Goal: Task Accomplishment & Management: Manage account settings

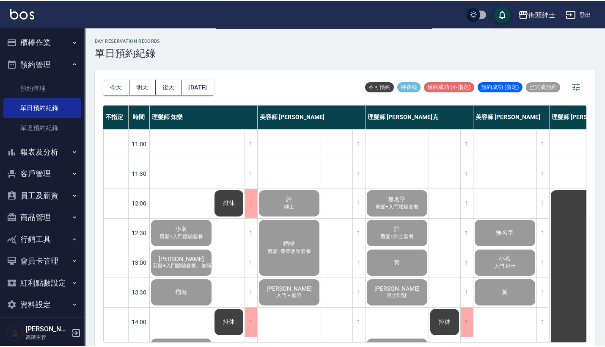
scroll to position [416, 39]
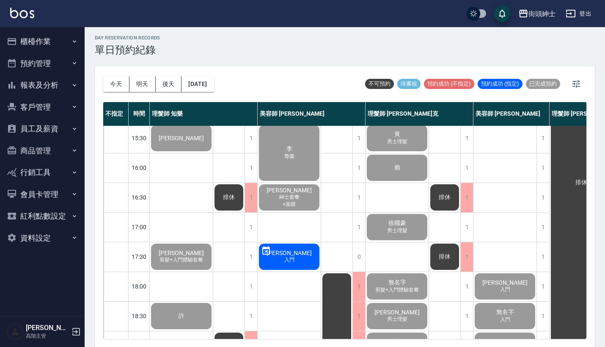
scroll to position [259, 0]
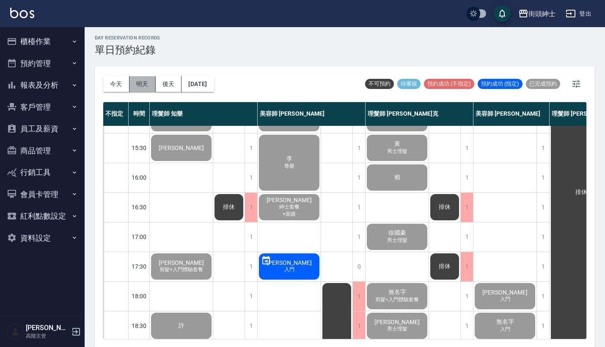
click at [145, 88] on button "明天" at bounding box center [142, 84] width 26 height 16
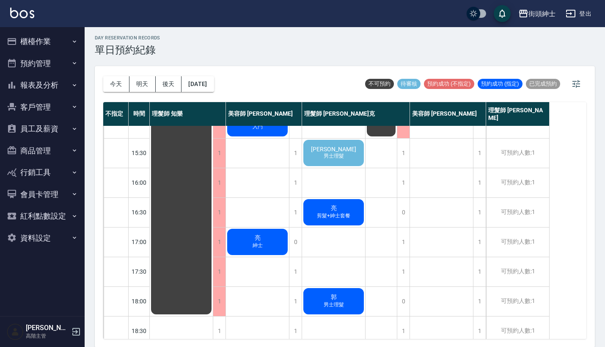
scroll to position [224, 0]
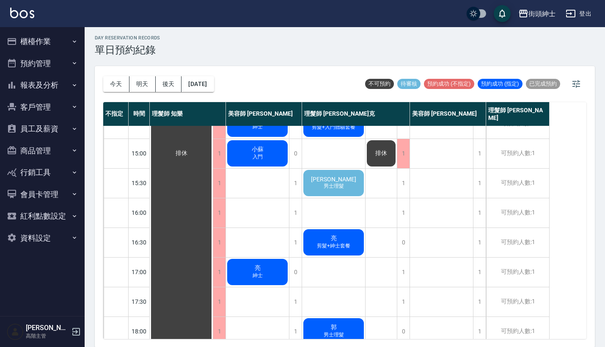
click at [336, 180] on span "盧靜元" at bounding box center [333, 179] width 49 height 7
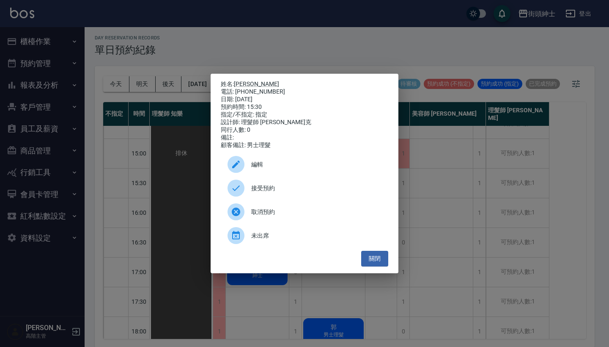
click at [295, 190] on span "接受預約" at bounding box center [316, 188] width 130 height 9
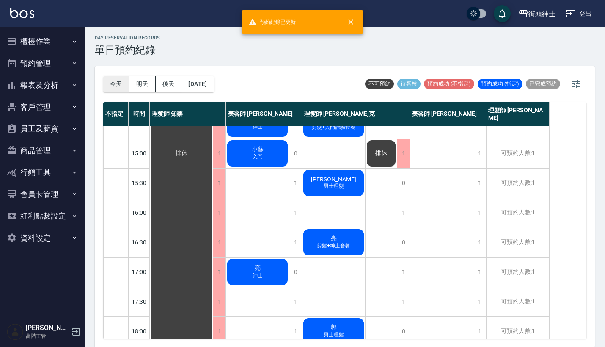
click at [110, 80] on button "今天" at bounding box center [116, 84] width 26 height 16
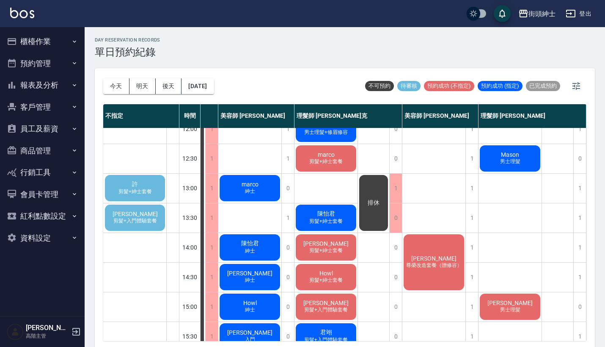
scroll to position [73, 63]
click at [142, 184] on div "許 剪髮+紳士套餐" at bounding box center [135, 187] width 63 height 29
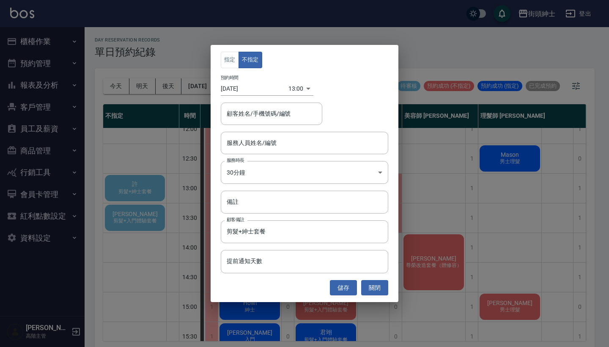
type input "許/0987001595"
click at [488, 237] on div "指定 不指定 預約時間 2025/09/17 13:00 1758085200000 顧客姓名/手機號碼/編號 許/0987001595 顧客姓名/手機號碼/…" at bounding box center [304, 173] width 609 height 347
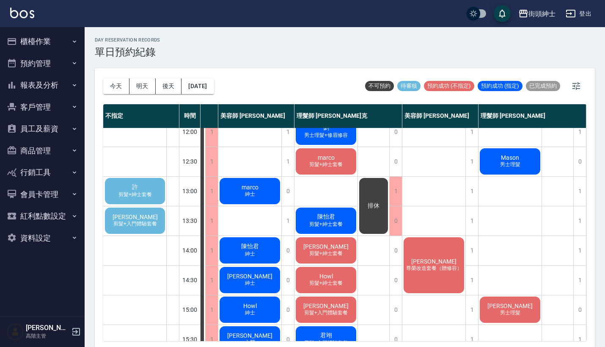
scroll to position [67, 58]
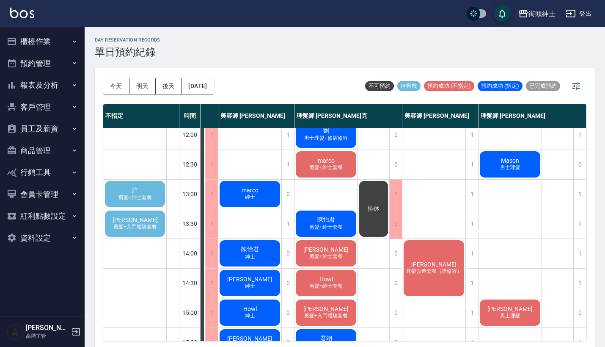
click at [147, 185] on div "許 剪髮+紳士套餐" at bounding box center [135, 193] width 63 height 29
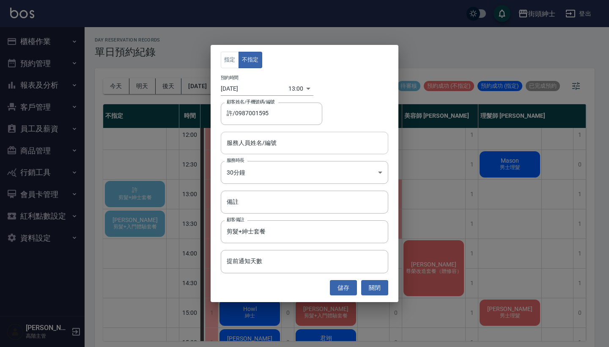
click at [262, 146] on input "服務人員姓名/編號" at bounding box center [305, 142] width 160 height 15
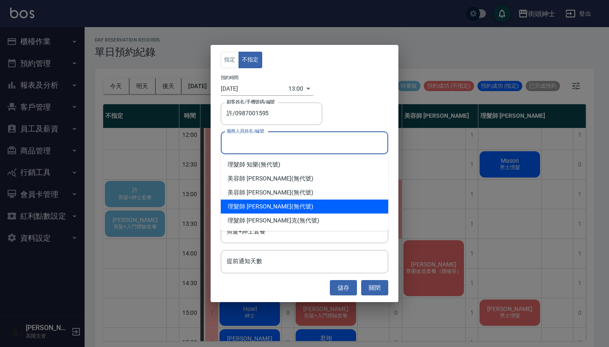
click at [263, 209] on div "理髮師 eric (無代號)" at bounding box center [305, 206] width 168 height 14
type input "理髮師 eric(無代號)"
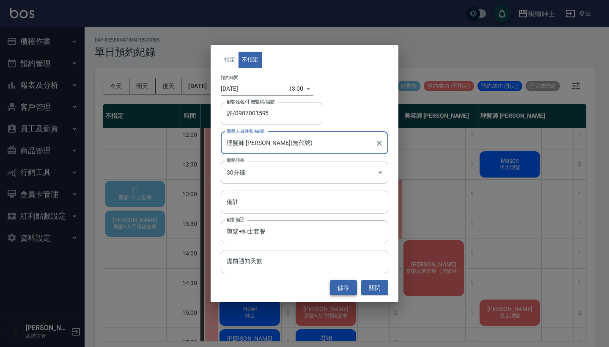
click at [336, 285] on button "儲存" at bounding box center [343, 288] width 27 height 16
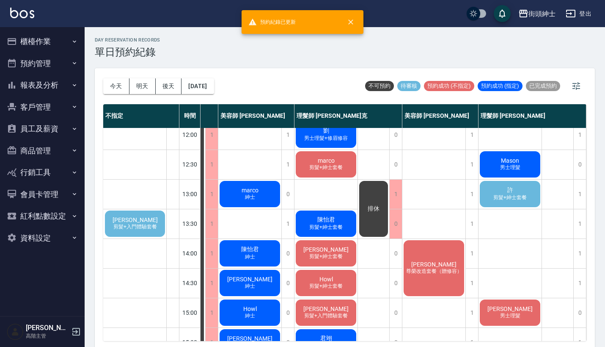
click at [515, 195] on span "剪髮+紳士套餐" at bounding box center [510, 197] width 37 height 7
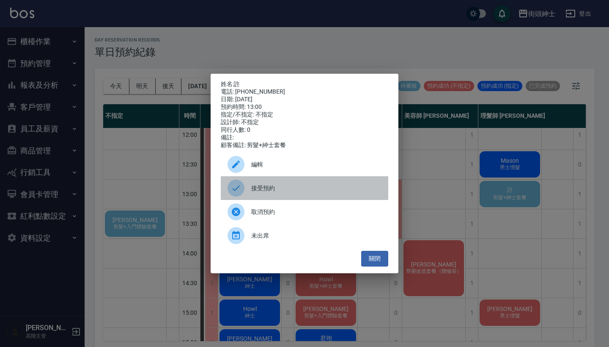
click at [249, 190] on div at bounding box center [240, 187] width 24 height 17
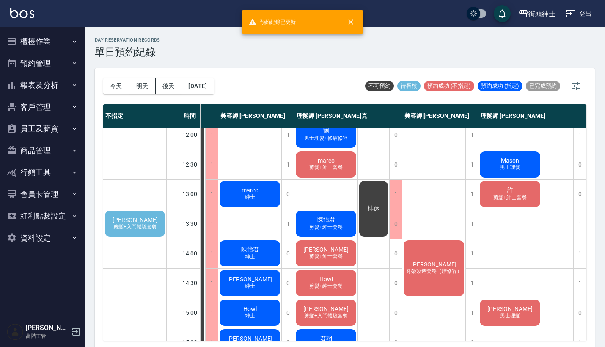
click at [508, 197] on span "剪髮+紳士套餐" at bounding box center [510, 197] width 37 height 7
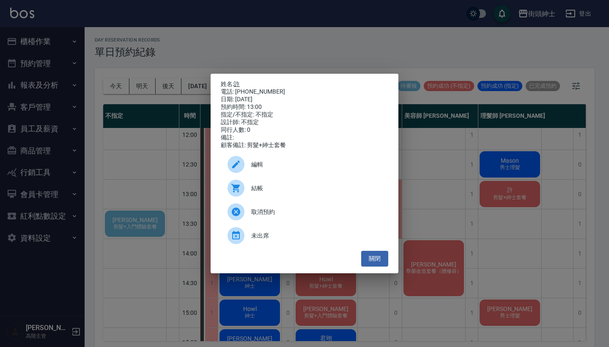
drag, startPoint x: 271, startPoint y: 90, endPoint x: 238, endPoint y: 83, distance: 33.8
click at [238, 83] on div "姓名: 許 電話: 0987001595 日期: 2025/09/17 預約時間: 13:00 指定/不指定: 不指定 設計師: 不指定 同行人數: 0 備註…" at bounding box center [305, 114] width 168 height 69
copy div "姓名: 許 電話: 0987001595"
click at [455, 76] on div "姓名: 許 電話: 0987001595 日期: 2025/09/17 預約時間: 13:00 指定/不指定: 不指定 設計師: 不指定 同行人數: 0 備註…" at bounding box center [304, 173] width 609 height 347
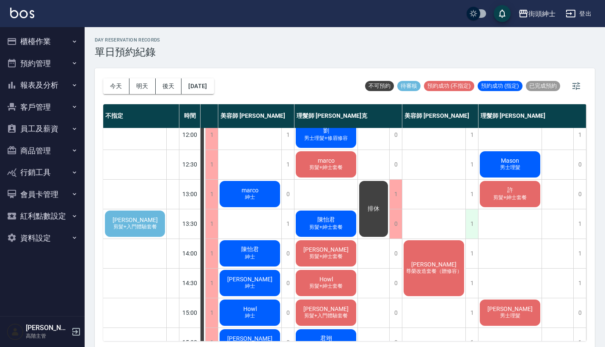
click at [471, 219] on div "1" at bounding box center [471, 223] width 13 height 29
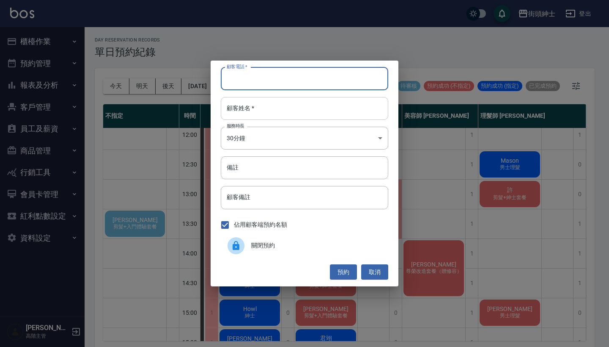
paste input "許 電話: 0987001595"
type input "許 電話: 0987001595"
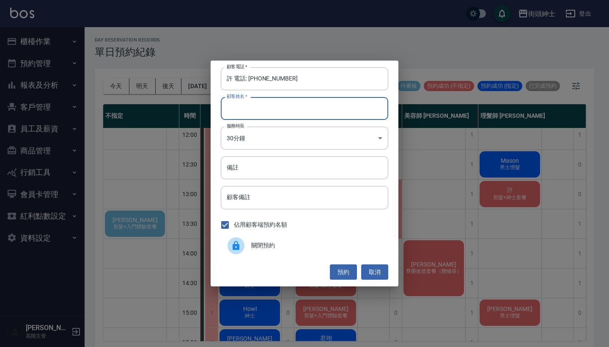
paste input "許 電話: 0987001595"
type input "許 電話: 0987001595"
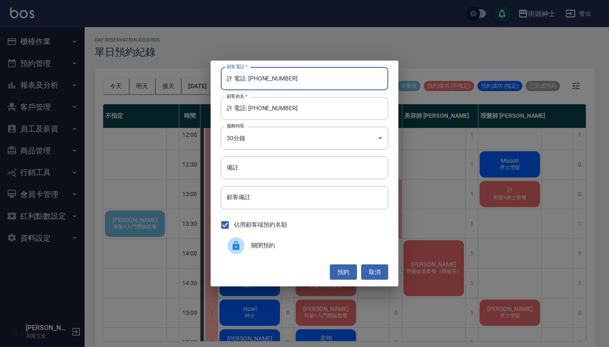
drag, startPoint x: 247, startPoint y: 79, endPoint x: 207, endPoint y: 74, distance: 40.2
click at [207, 74] on div "顧客電話   * 許 電話: 0987001595 顧客電話   * 顧客姓名   * 許 電話: 0987001595 顧客姓名   * 服務時長 30分鐘…" at bounding box center [304, 173] width 609 height 347
type input "0987001595"
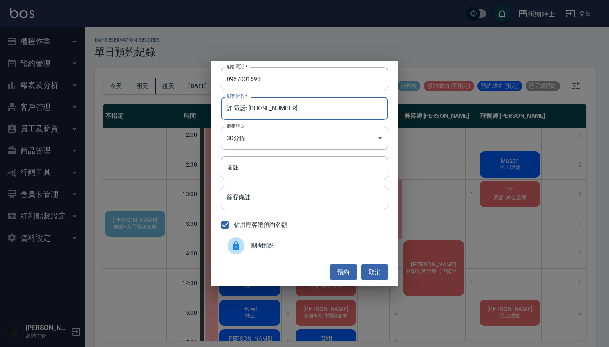
drag, startPoint x: 302, startPoint y: 106, endPoint x: 231, endPoint y: 106, distance: 71.1
click at [231, 106] on input "許 電話: 0987001595" at bounding box center [305, 108] width 168 height 23
type input "許"
click at [252, 181] on div "顧客電話   * 0987001595 顧客電話   * 顧客姓名   * 許 顧客姓名   * 服務時長 30分鐘 1 服務時長 備註 備註 顧客備註 顧客…" at bounding box center [305, 174] width 188 height 226
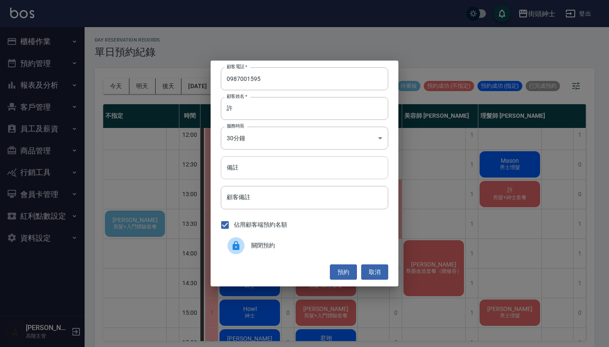
click at [252, 179] on input "備註" at bounding box center [305, 167] width 168 height 23
type input "紳士"
click at [336, 267] on button "預約" at bounding box center [343, 272] width 27 height 16
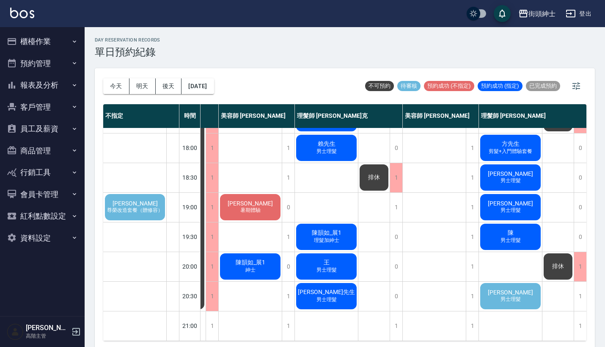
scroll to position [416, 58]
click at [510, 297] on div "陳先生 男士理髮" at bounding box center [510, 295] width 63 height 29
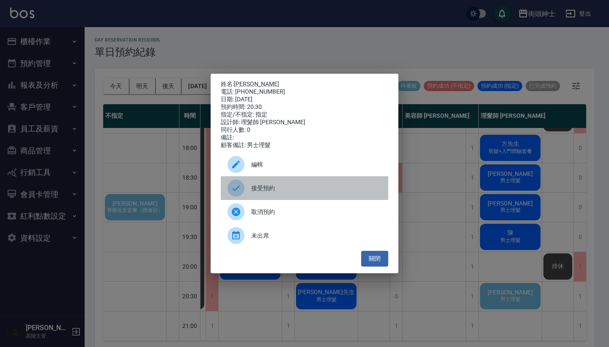
click at [282, 192] on span "接受預約" at bounding box center [316, 188] width 130 height 9
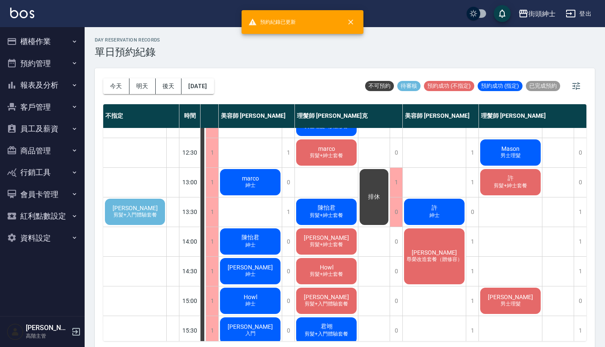
scroll to position [79, 58]
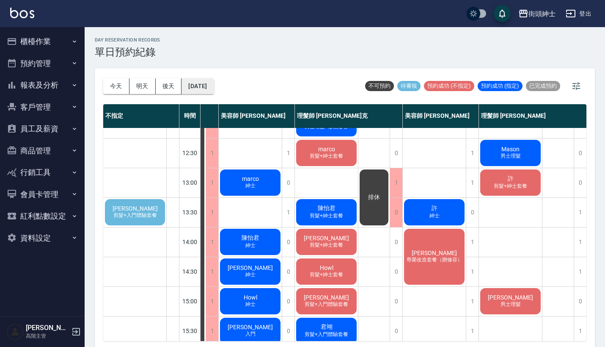
click at [207, 82] on button "2025/09/17" at bounding box center [198, 86] width 32 height 16
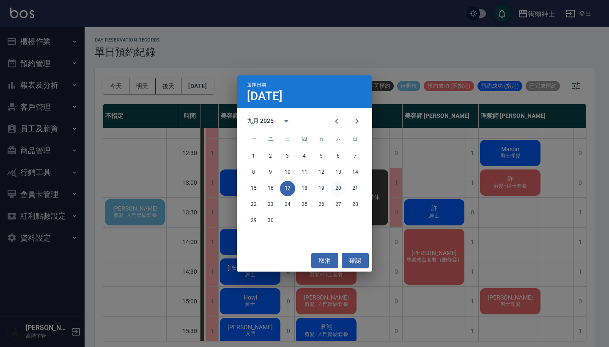
click at [340, 187] on button "20" at bounding box center [338, 188] width 15 height 15
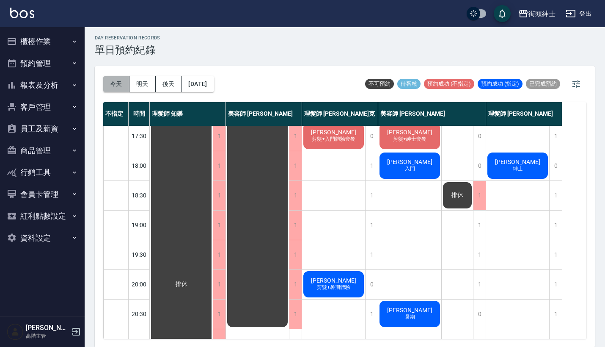
click at [117, 82] on button "今天" at bounding box center [116, 84] width 26 height 16
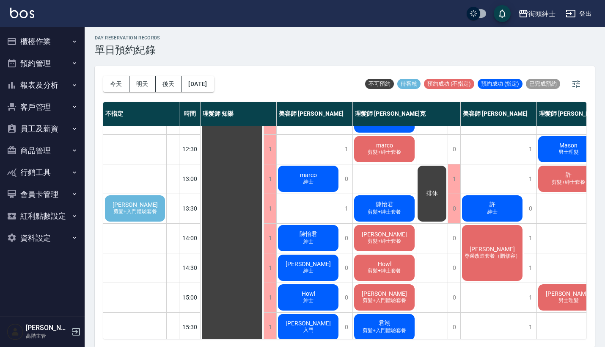
click at [141, 205] on span "鄧翔遠" at bounding box center [135, 204] width 49 height 7
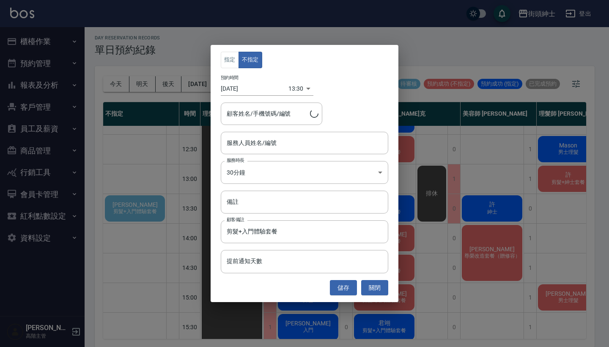
type input "鄧翔遠/0963002509"
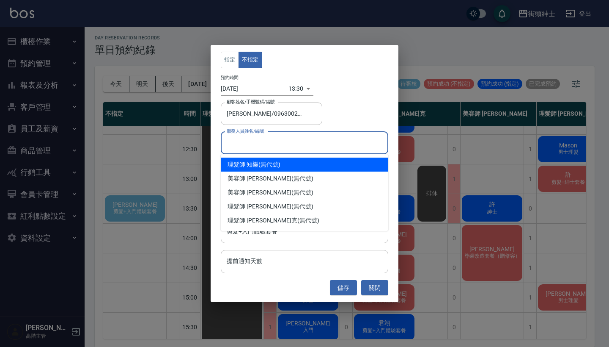
click at [299, 144] on input "服務人員姓名/編號" at bounding box center [305, 142] width 160 height 15
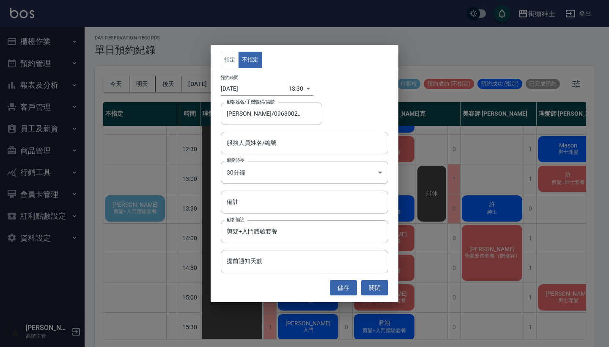
click at [175, 196] on div "指定 不指定 預約時間 2025/09/17 13:30 1758087000000 顧客姓名/手機號碼/編號 鄧翔遠/0963002509 顧客姓名/手機號…" at bounding box center [304, 173] width 609 height 347
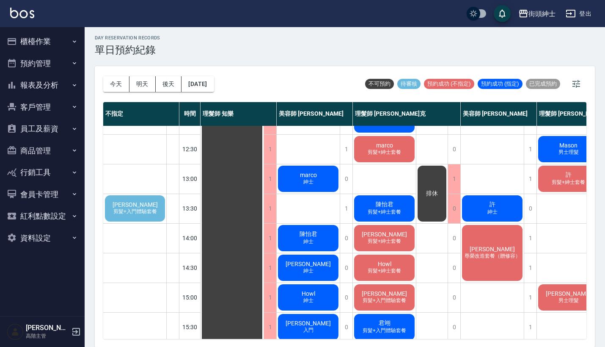
click at [151, 209] on span "剪髮+入門體驗套餐" at bounding box center [135, 211] width 47 height 7
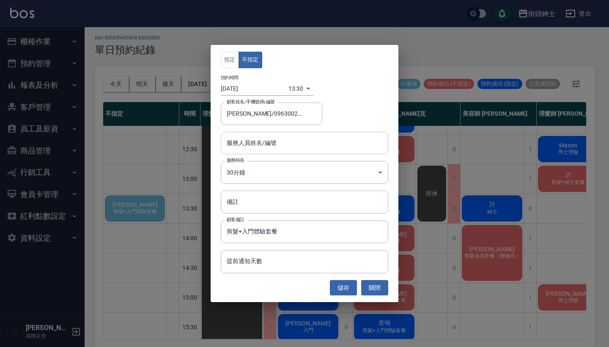
click at [303, 141] on input "服務人員姓名/編號" at bounding box center [305, 142] width 160 height 15
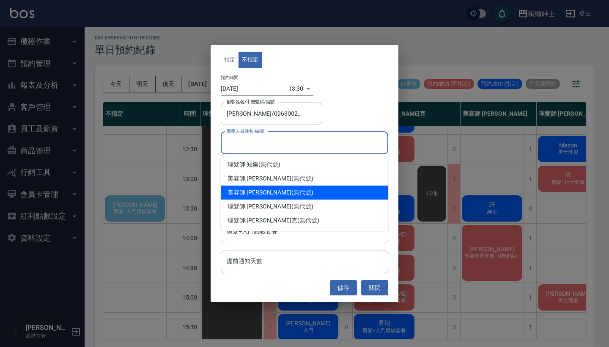
click at [293, 193] on div "美容師 Cherry (無代號)" at bounding box center [305, 192] width 168 height 14
type input "美容師 Cherry(無代號)"
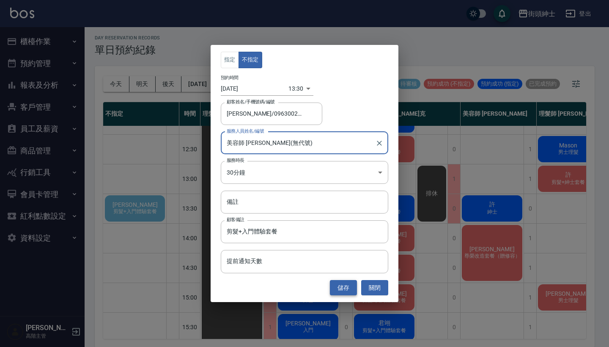
click at [350, 288] on button "儲存" at bounding box center [343, 288] width 27 height 16
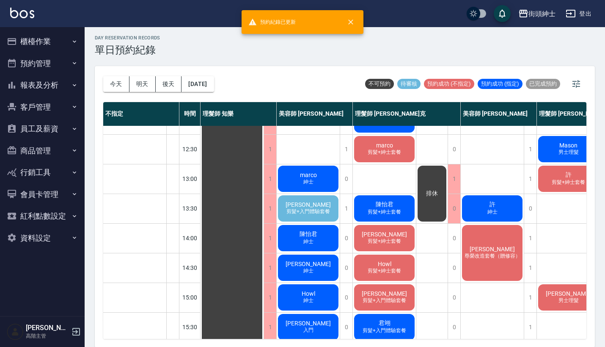
click at [304, 203] on span "鄧翔遠" at bounding box center [308, 204] width 49 height 7
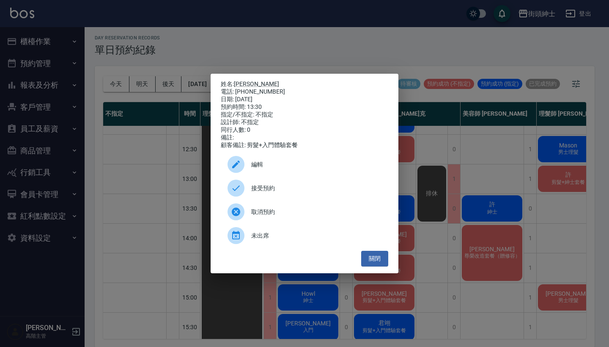
click at [260, 188] on span "接受預約" at bounding box center [316, 188] width 130 height 9
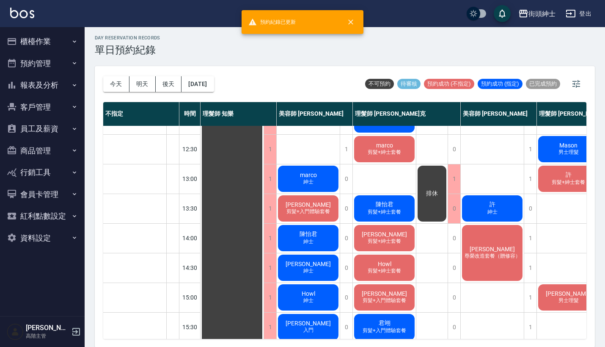
click at [312, 204] on span "鄧翔遠" at bounding box center [308, 204] width 49 height 7
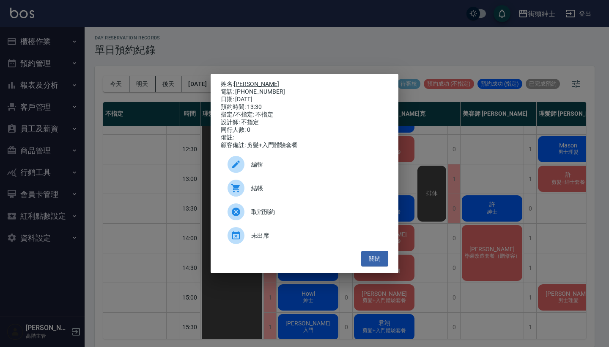
drag, startPoint x: 272, startPoint y: 89, endPoint x: 237, endPoint y: 81, distance: 36.1
click at [237, 81] on div "姓名: 鄧翔遠 電話: 0963002509 日期: 2025/09/17 預約時間: 13:30 指定/不指定: 不指定 設計師: 不指定 同行人數: 0 …" at bounding box center [305, 114] width 168 height 69
copy div "姓名: 鄧翔遠 電話: 0963002509"
click at [297, 48] on div "姓名: 鄧翔遠 電話: 0963002509 日期: 2025/09/17 預約時間: 13:30 指定/不指定: 不指定 設計師: 不指定 同行人數: 0 …" at bounding box center [304, 173] width 609 height 347
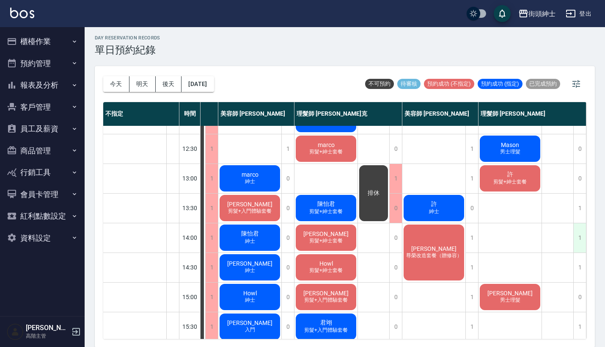
click at [573, 241] on div "1" at bounding box center [579, 237] width 13 height 29
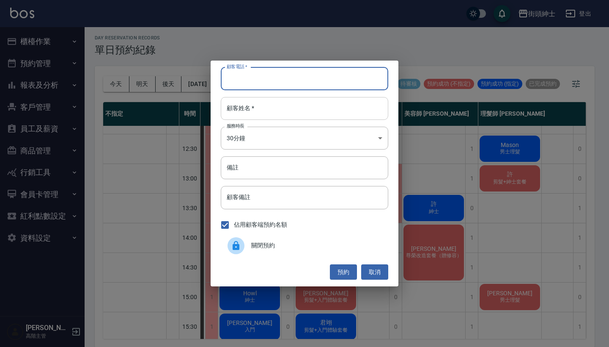
paste input "鄧翔遠 電話: 0963002509"
type input "鄧翔遠 電話: 0963002509"
paste input "鄧翔遠 電話: 0963002509"
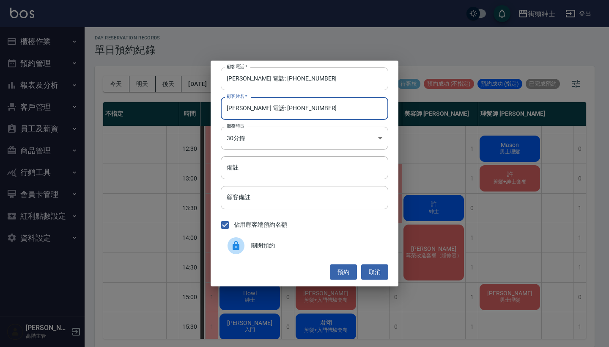
type input "鄧翔遠 電話: 0963002509"
drag, startPoint x: 260, startPoint y: 79, endPoint x: 216, endPoint y: 78, distance: 44.0
click at [220, 79] on div "顧客電話   * 鄧翔遠 電話: 0963002509 顧客電話   * 顧客姓名   * 鄧翔遠 電話: 0963002509 顧客姓名   * 服務時長 …" at bounding box center [305, 174] width 188 height 226
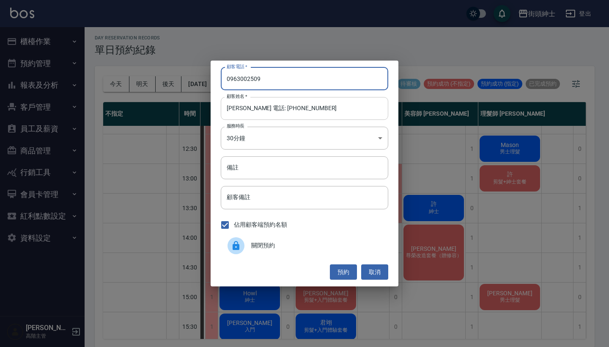
type input "0963002509"
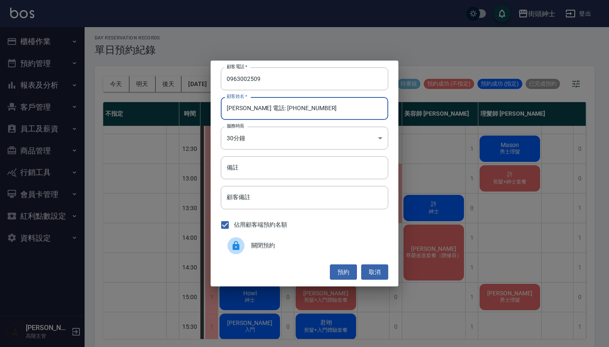
drag, startPoint x: 329, startPoint y: 107, endPoint x: 242, endPoint y: 105, distance: 86.8
click at [242, 105] on input "鄧翔遠 電話: 0963002509" at bounding box center [305, 108] width 168 height 23
type input "鄧翔遠"
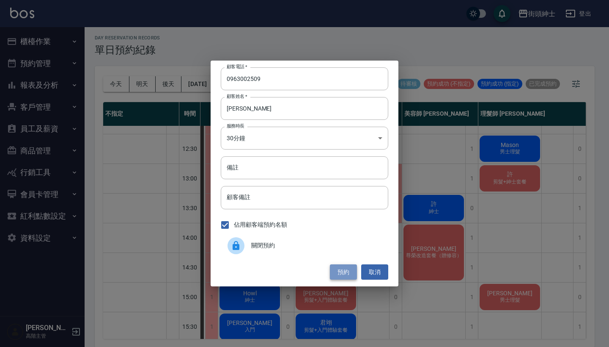
click at [347, 276] on button "預約" at bounding box center [343, 272] width 27 height 16
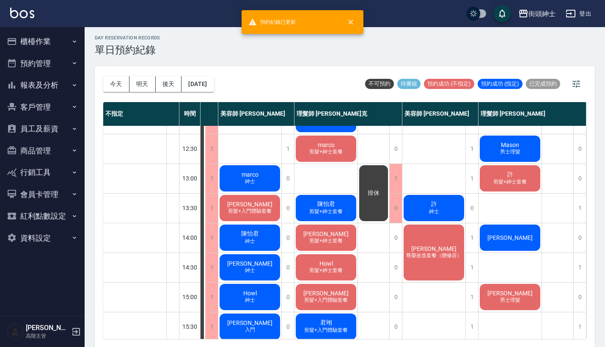
click at [501, 237] on span "鄧翔遠" at bounding box center [510, 237] width 49 height 7
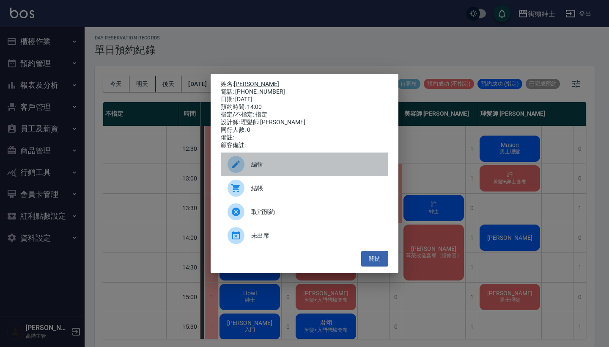
click at [278, 168] on span "編輯" at bounding box center [316, 164] width 130 height 9
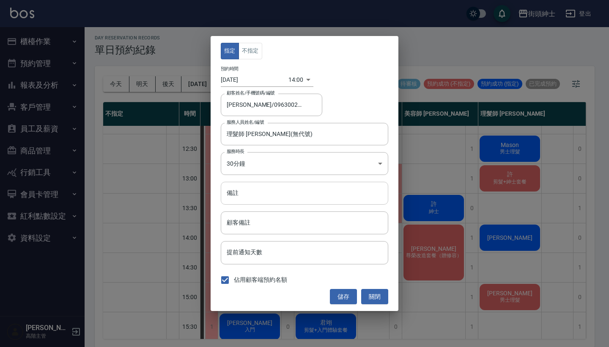
click at [273, 203] on input "備註" at bounding box center [305, 193] width 168 height 23
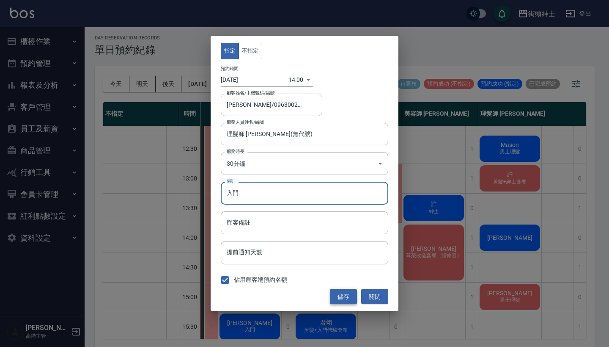
type input "入門"
click at [344, 295] on button "儲存" at bounding box center [343, 297] width 27 height 16
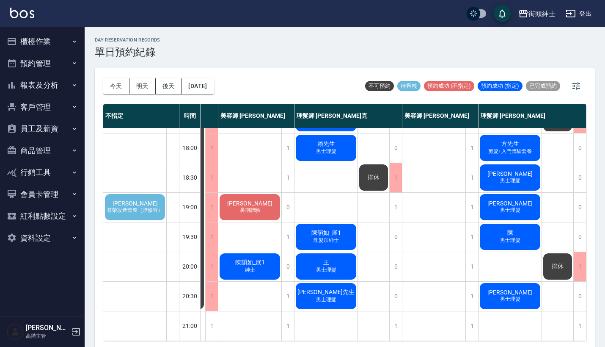
scroll to position [416, 63]
click at [139, 200] on span "鄭宥宏" at bounding box center [135, 203] width 49 height 7
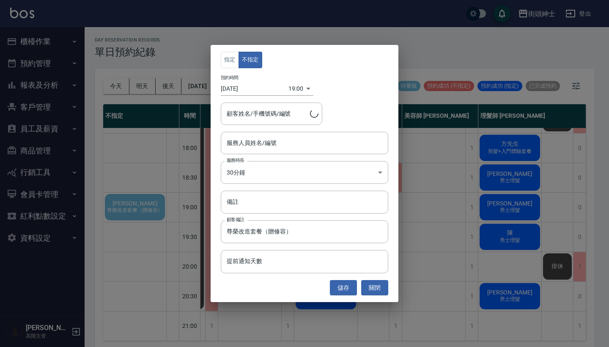
type input "鄭宥宏/0971017689"
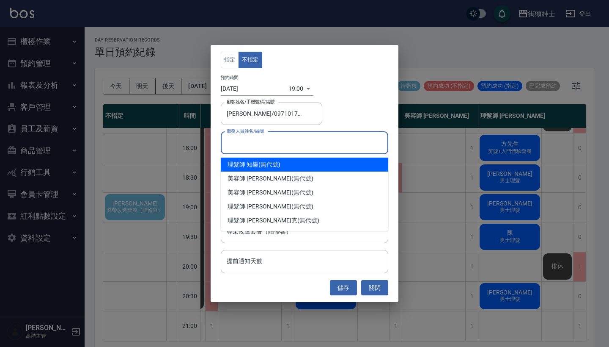
click at [284, 149] on input "服務人員姓名/編號" at bounding box center [305, 142] width 160 height 15
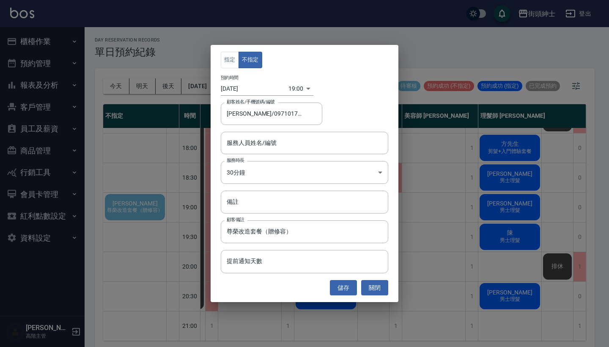
click at [460, 196] on div "指定 不指定 預約時間 2025/09/17 19:00 1758106800000 顧客姓名/手機號碼/編號 鄭宥宏/0971017689 顧客姓名/手機號…" at bounding box center [304, 173] width 609 height 347
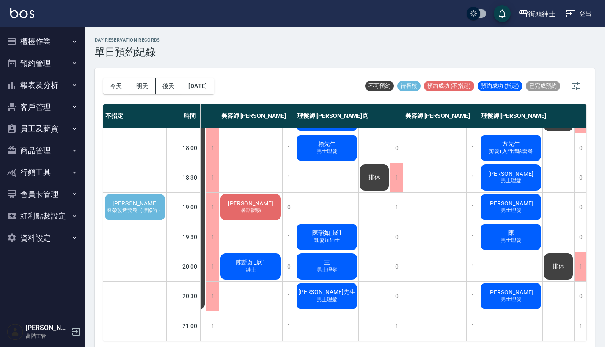
scroll to position [0, 0]
click at [151, 193] on div "鄭宥宏 尊榮改造套餐（贈修容）" at bounding box center [135, 207] width 63 height 29
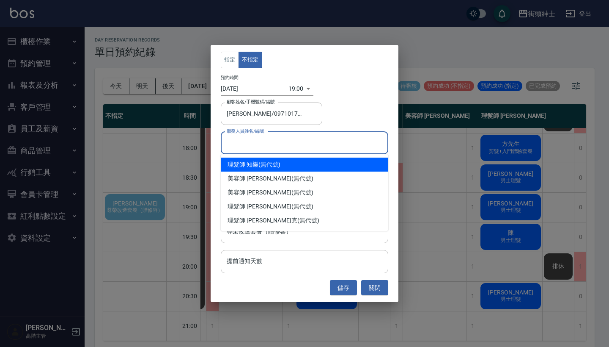
click at [287, 143] on input "服務人員姓名/編號" at bounding box center [305, 142] width 160 height 15
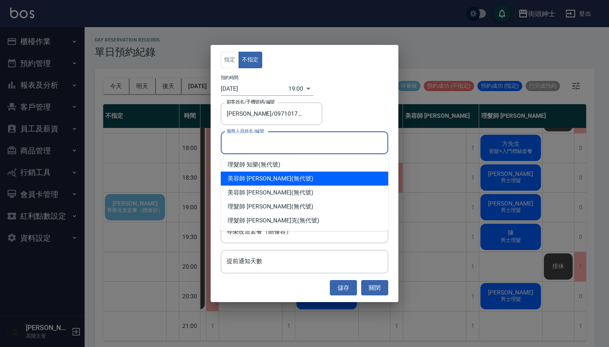
click at [278, 178] on div "美容師 小戴 (無代號)" at bounding box center [305, 178] width 168 height 14
type input "美容師 小戴(無代號)"
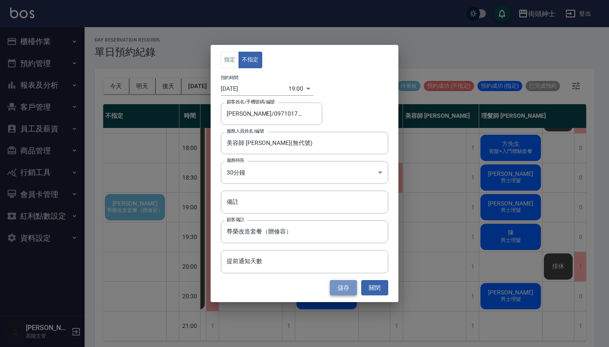
click at [344, 287] on button "儲存" at bounding box center [343, 288] width 27 height 16
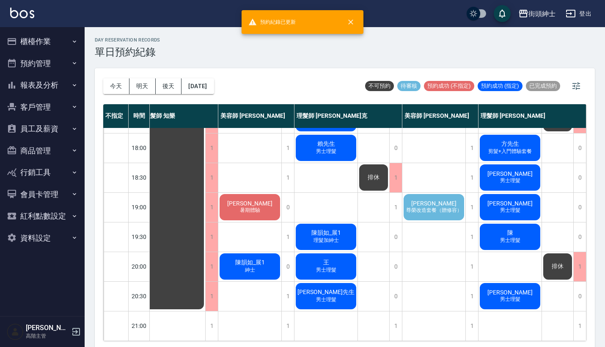
click at [392, 190] on div "11:00 11:30 12:00 12:30 13:00 13:30 14:00 14:30 15:00 15:30 16:00 16:30 17:00 1…" at bounding box center [341, 29] width 491 height 622
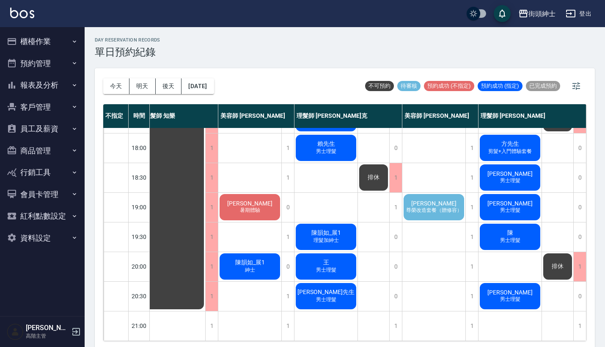
click at [412, 193] on div "鄭宥宏 尊榮改造套餐（贈修容）" at bounding box center [433, 207] width 63 height 29
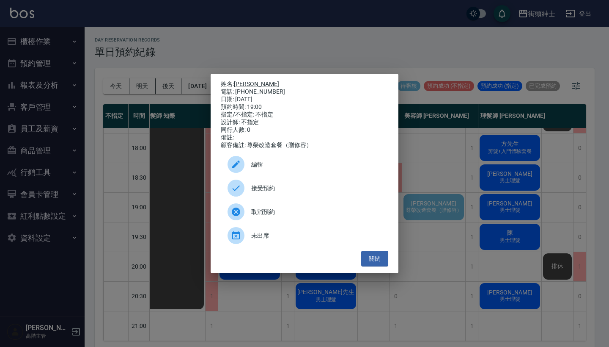
click at [276, 166] on span "編輯" at bounding box center [316, 164] width 130 height 9
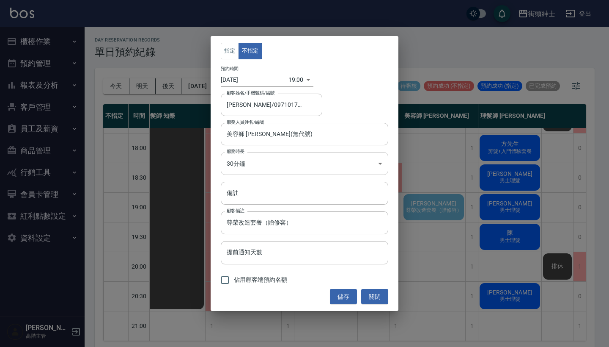
click at [276, 169] on body "街頭紳士 登出 櫃檯作業 打帳單 帳單列表 掛單列表 座位開單 營業儀表板 現金收支登錄 高階收支登錄 材料自購登錄 每日結帳 排班表 現場電腦打卡 掃碼打卡…" at bounding box center [304, 174] width 609 height 349
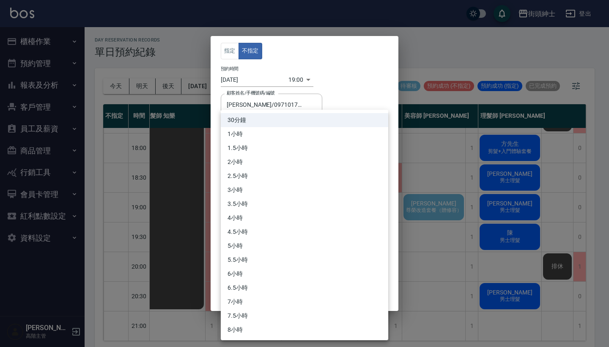
click at [301, 128] on li "1小時" at bounding box center [305, 134] width 168 height 14
type input "2"
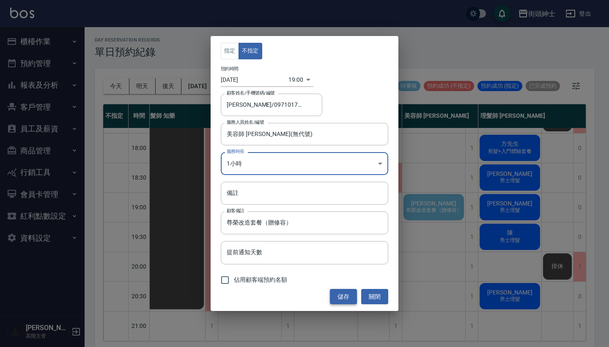
click at [343, 298] on button "儲存" at bounding box center [343, 297] width 27 height 16
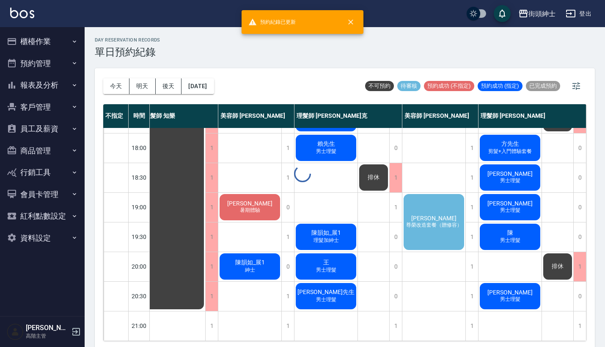
click at [444, 203] on div "day Reservation records 單日預約紀錄 今天 明天 後天 2025/09/17 不可預約 待審核 預約成功 (不指定) 預約成功 (指定…" at bounding box center [345, 188] width 520 height 322
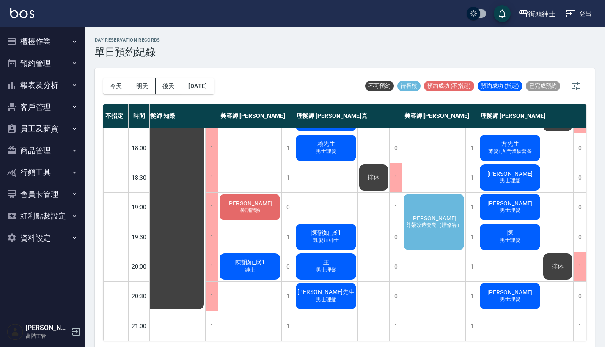
click at [446, 204] on div "鄭宥宏 尊榮改造套餐（贈修容）" at bounding box center [433, 222] width 63 height 58
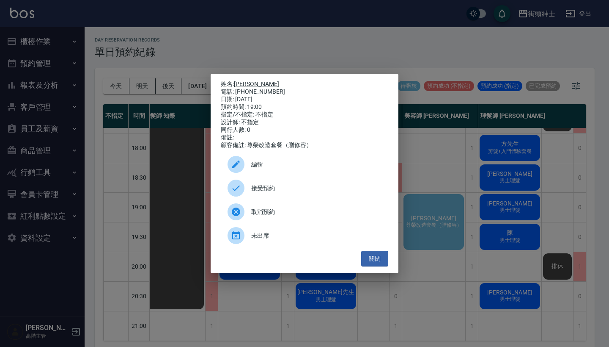
click at [315, 192] on span "接受預約" at bounding box center [316, 188] width 130 height 9
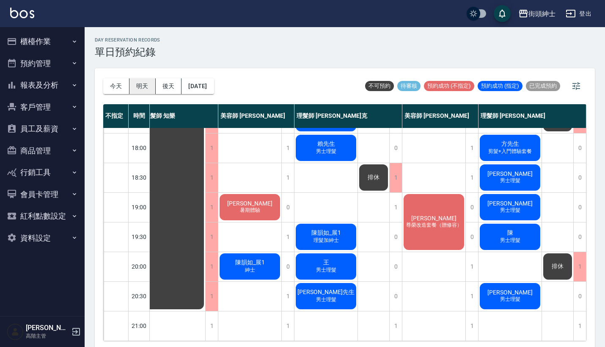
click at [143, 85] on button "明天" at bounding box center [142, 86] width 26 height 16
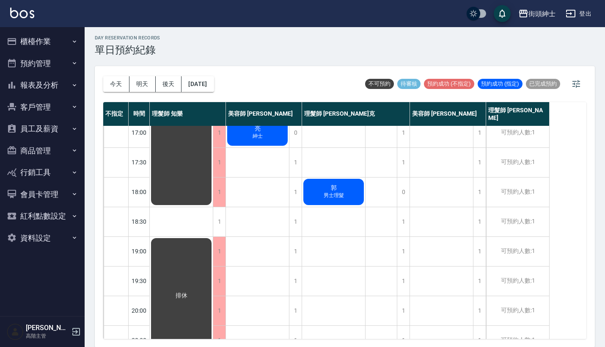
scroll to position [360, 0]
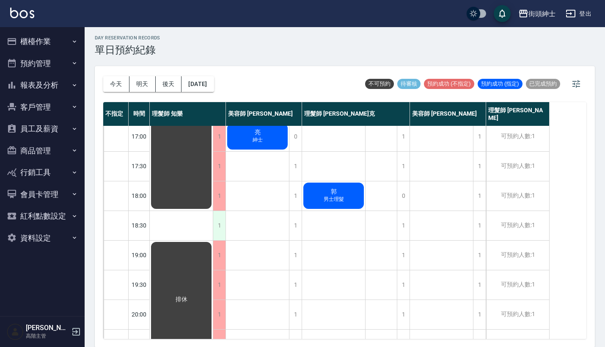
click at [221, 229] on div "1" at bounding box center [219, 225] width 13 height 29
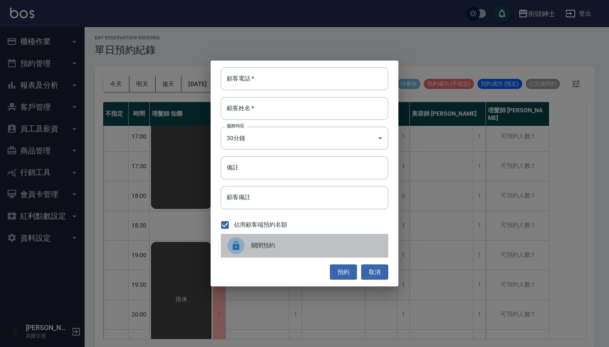
click at [281, 250] on div "關閉預約" at bounding box center [305, 246] width 168 height 24
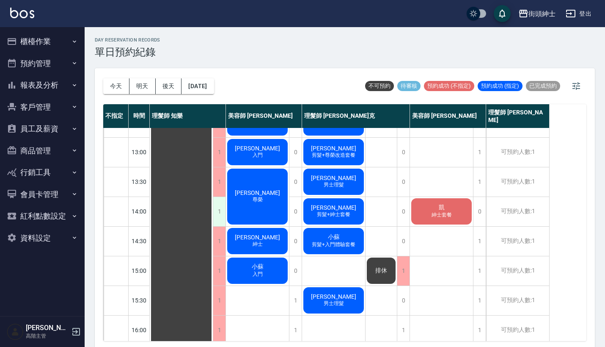
scroll to position [103, 0]
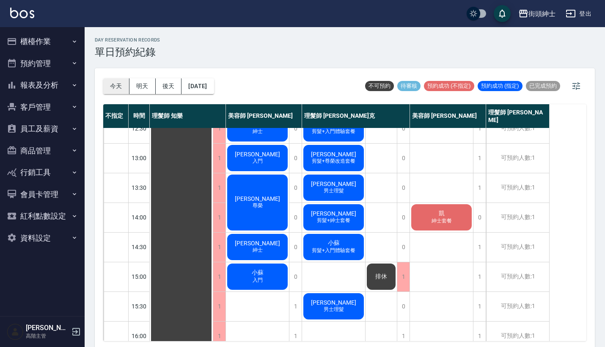
click at [116, 82] on button "今天" at bounding box center [116, 86] width 26 height 16
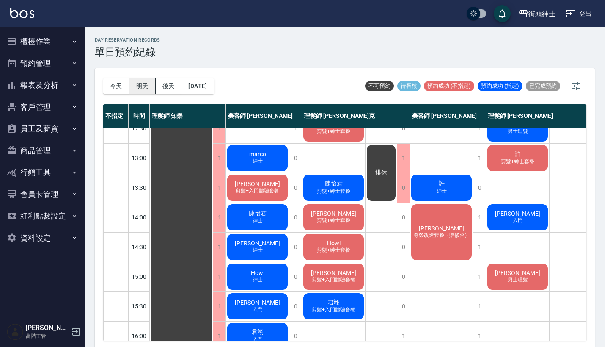
click at [143, 87] on button "明天" at bounding box center [142, 86] width 26 height 16
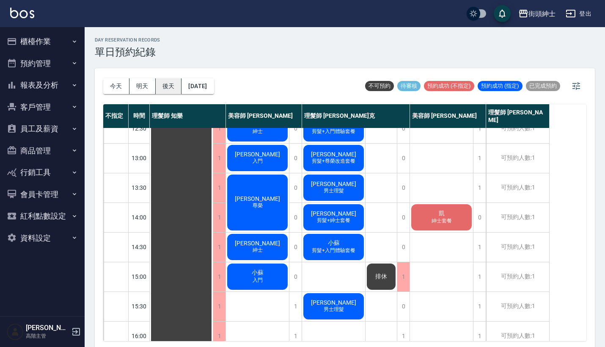
click at [160, 88] on button "後天" at bounding box center [169, 86] width 26 height 16
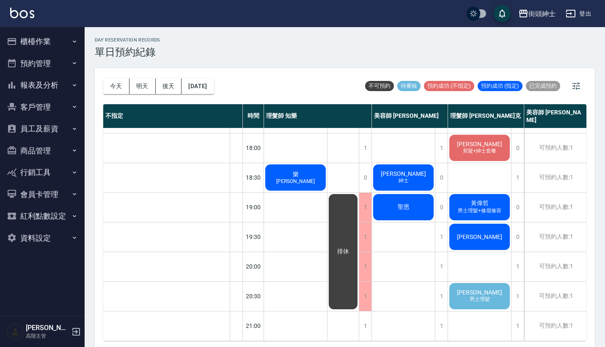
click at [469, 295] on span "男士理髮" at bounding box center [480, 298] width 24 height 7
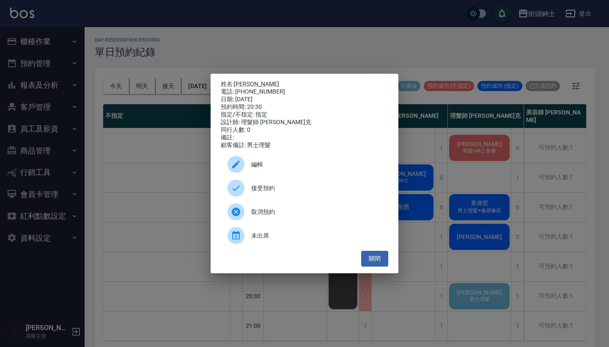
click at [293, 191] on span "接受預約" at bounding box center [316, 188] width 130 height 9
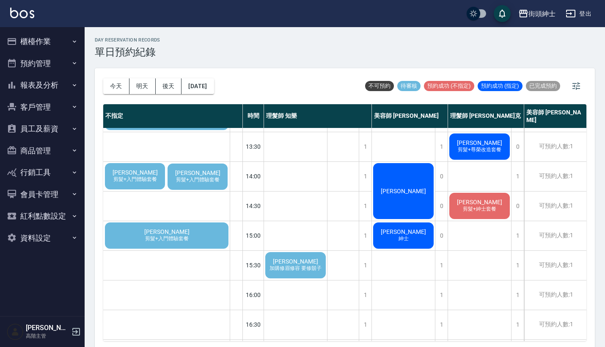
click at [315, 272] on span "加購修眉修容 要修鬍子" at bounding box center [295, 267] width 55 height 7
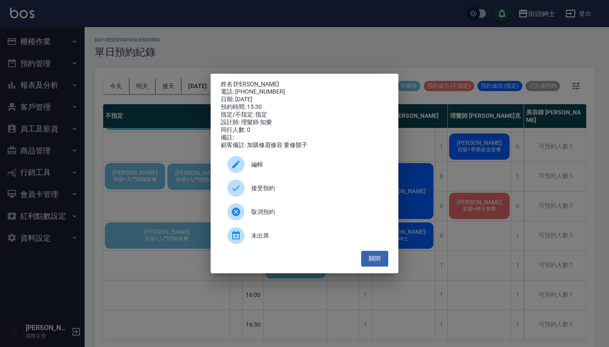
click at [325, 193] on span "接受預約" at bounding box center [316, 188] width 130 height 9
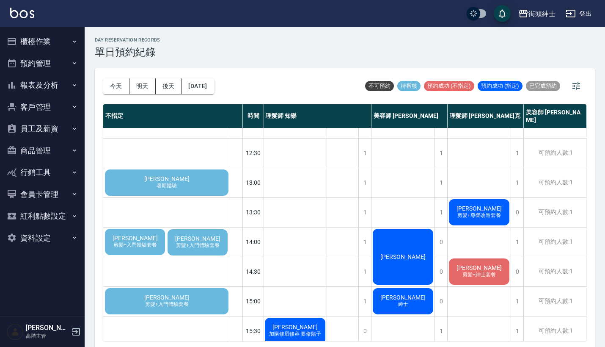
click at [170, 181] on span "薛育君" at bounding box center [167, 178] width 49 height 7
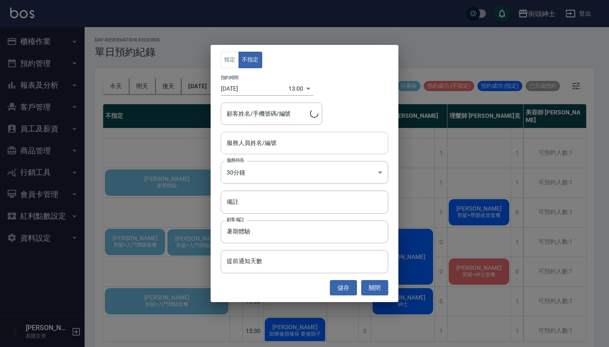
type input "薛育君/0952749760"
click at [295, 145] on input "服務人員姓名/編號" at bounding box center [305, 142] width 160 height 15
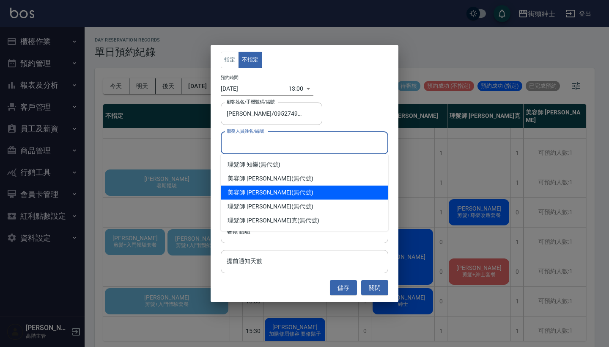
click at [268, 194] on div "美容師 Cherry (無代號)" at bounding box center [305, 192] width 168 height 14
type input "美容師 Cherry(無代號)"
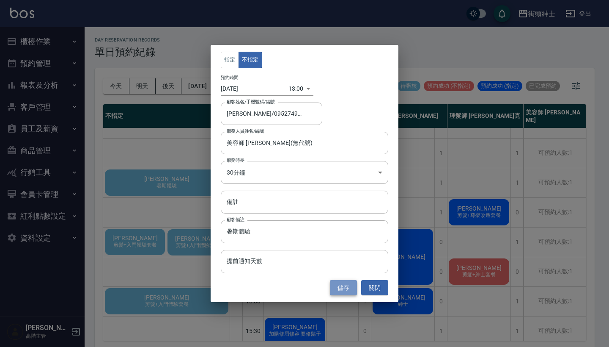
click at [346, 288] on button "儲存" at bounding box center [343, 288] width 27 height 16
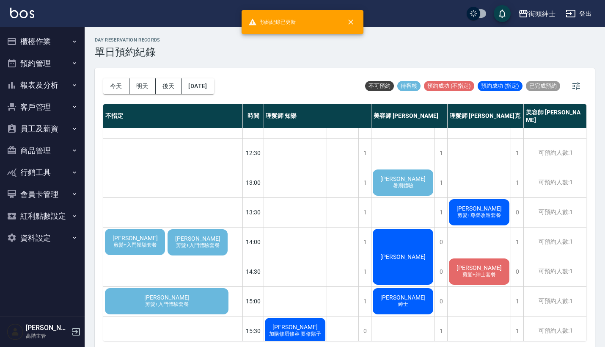
click at [406, 190] on div "薛育君 暑期體驗" at bounding box center [403, 182] width 63 height 29
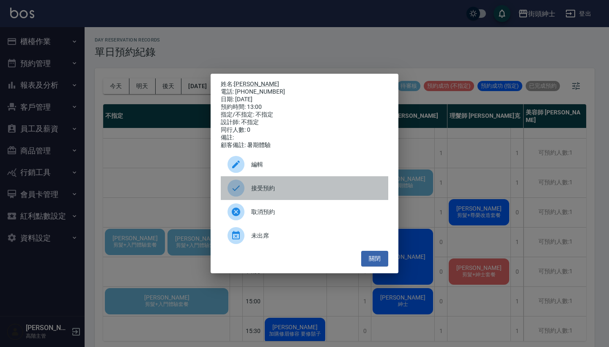
click at [351, 200] on div "接受預約" at bounding box center [305, 188] width 168 height 24
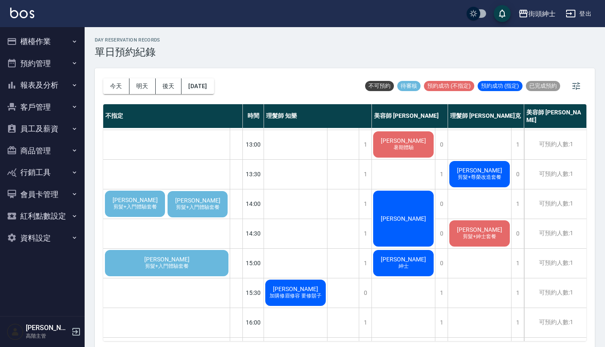
scroll to position [117, 0]
click at [209, 206] on span "剪髮+入門體驗套餐" at bounding box center [197, 207] width 47 height 7
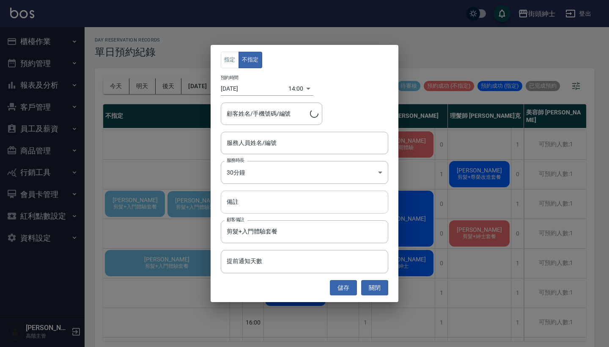
type input "昱勳/0903600419"
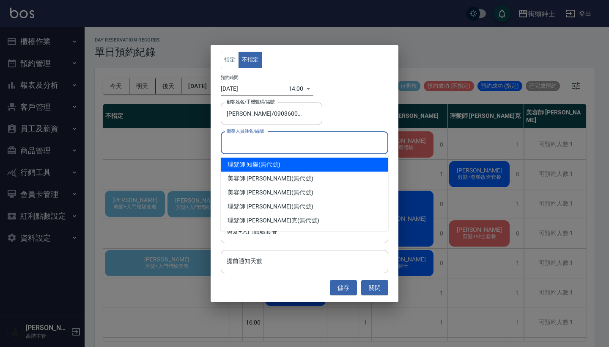
click at [295, 147] on input "服務人員姓名/編號" at bounding box center [305, 142] width 160 height 15
click at [310, 164] on div "理髮師 知樂 (無代號)" at bounding box center [305, 164] width 168 height 14
type input "理髮師 知樂(無代號)"
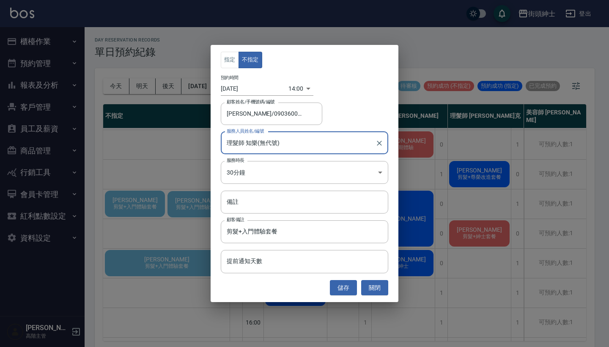
click at [348, 286] on button "儲存" at bounding box center [343, 288] width 27 height 16
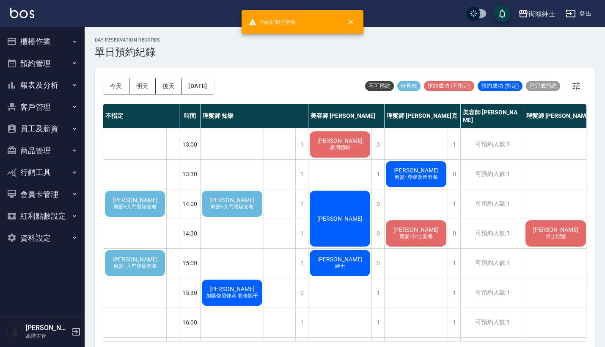
click at [238, 205] on span "剪髮+入門體驗套餐" at bounding box center [232, 206] width 47 height 7
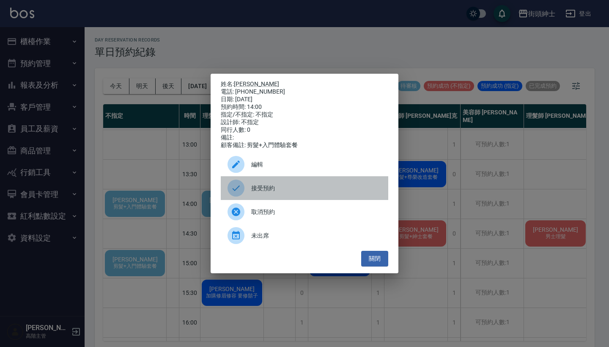
click at [261, 185] on div "接受預約" at bounding box center [305, 188] width 168 height 24
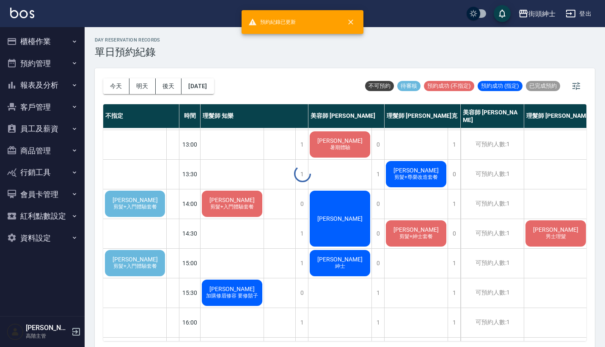
click at [222, 204] on div "day Reservation records 單日預約紀錄 今天 明天 後天 2025/09/19 不可預約 待審核 預約成功 (不指定) 預約成功 (指定…" at bounding box center [345, 188] width 520 height 322
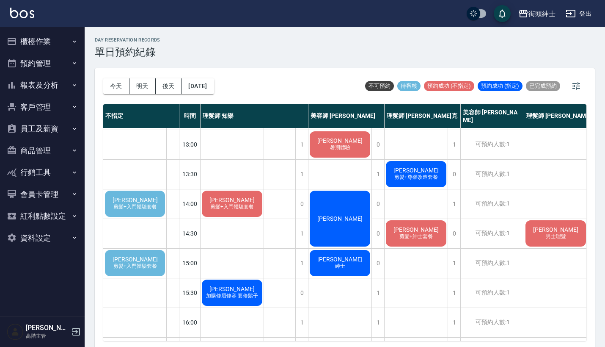
click at [244, 206] on span "剪髮+入門體驗套餐" at bounding box center [232, 206] width 47 height 7
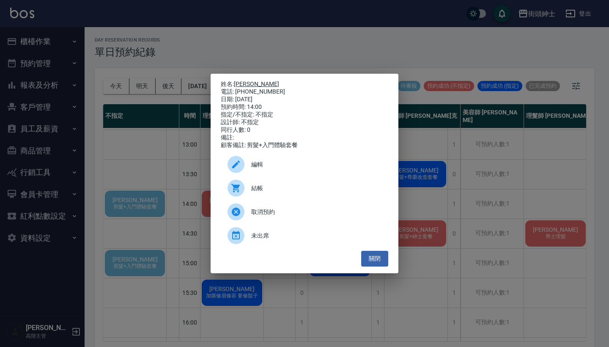
drag, startPoint x: 270, startPoint y: 90, endPoint x: 236, endPoint y: 82, distance: 34.4
click at [236, 82] on div "姓名: 昱勳 電話: 0903600419 日期: 2025/09/19 預約時間: 14:00 指定/不指定: 不指定 設計師: 不指定 同行人數: 0 備…" at bounding box center [305, 114] width 168 height 69
copy div "姓名: 昱勳 電話: 0903600419"
click at [459, 86] on div "姓名: 昱勳 電話: 0903600419 日期: 2025/09/19 預約時間: 14:00 指定/不指定: 不指定 設計師: 不指定 同行人數: 0 備…" at bounding box center [304, 173] width 609 height 347
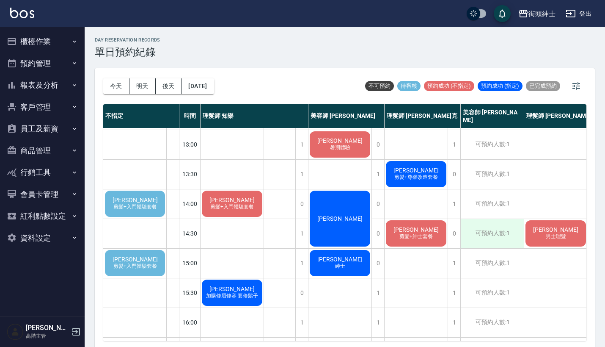
click at [483, 228] on div "可預約人數:1" at bounding box center [492, 233] width 63 height 29
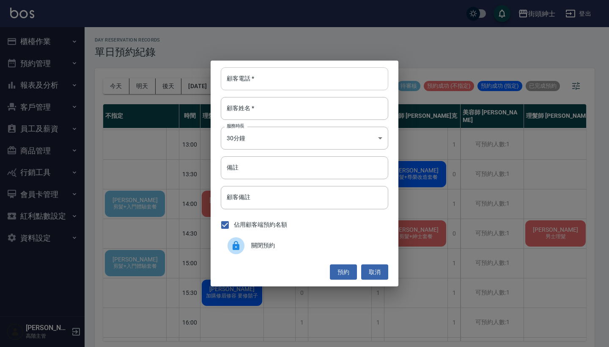
paste input "昱勳 電話: 0903600419"
type input "昱勳 電話: 0903600419"
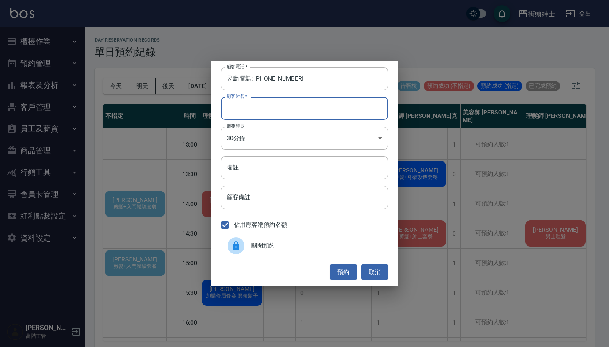
paste input "昱勳 電話: 0903600419"
type input "昱勳 電話: 0903600419"
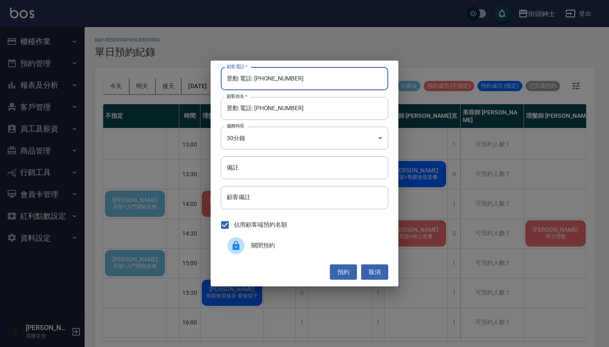
drag, startPoint x: 247, startPoint y: 80, endPoint x: 171, endPoint y: 71, distance: 77.1
click at [171, 71] on div "顧客電話   * 昱勳 電話: 0903600419 顧客電話   * 顧客姓名   * 昱勳 電話: 0903600419 顧客姓名   * 服務時長 30…" at bounding box center [304, 173] width 609 height 347
type input "0903600419"
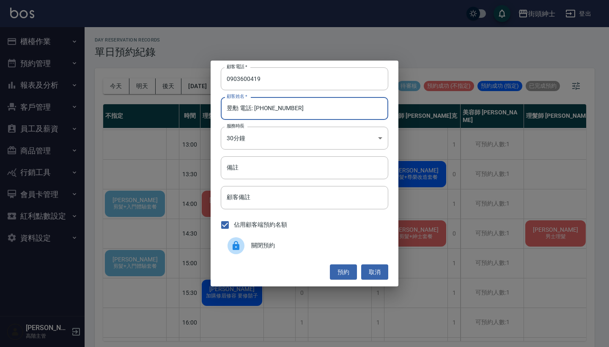
drag, startPoint x: 297, startPoint y: 113, endPoint x: 239, endPoint y: 106, distance: 58.4
click at [239, 106] on input "昱勳 電話: 0903600419" at bounding box center [305, 108] width 168 height 23
type input "昱勳"
click at [336, 268] on button "預約" at bounding box center [343, 272] width 27 height 16
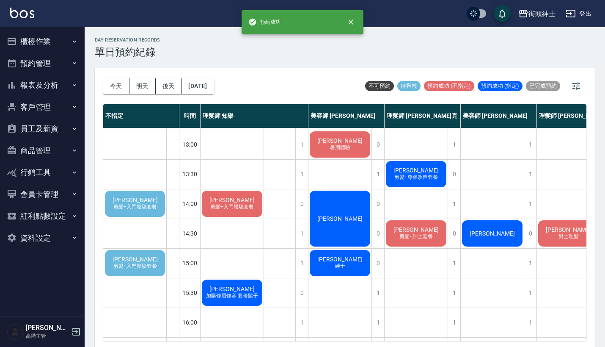
click at [149, 197] on div "昱勳 剪髮+入門體驗套餐" at bounding box center [135, 203] width 63 height 29
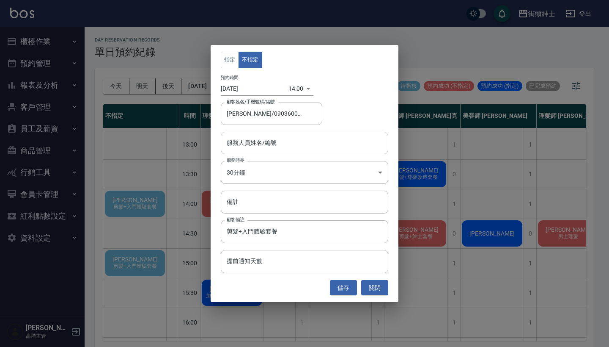
click at [295, 136] on input "服務人員姓名/編號" at bounding box center [305, 142] width 160 height 15
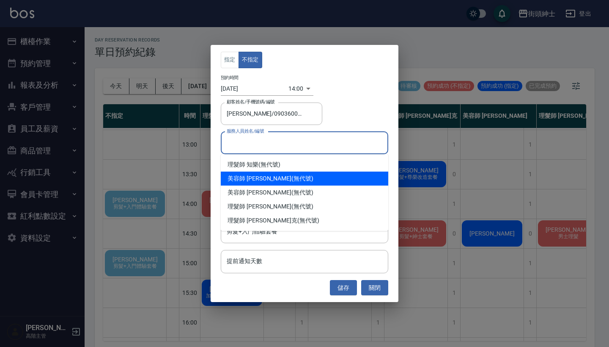
click at [276, 174] on div "美容師 小戴 (無代號)" at bounding box center [305, 178] width 168 height 14
type input "美容師 小戴(無代號)"
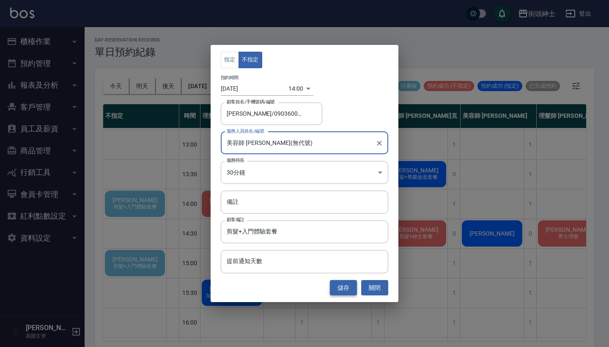
click at [340, 290] on button "儲存" at bounding box center [343, 288] width 27 height 16
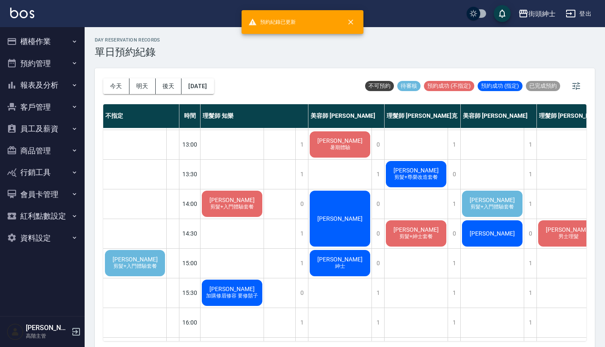
click at [501, 202] on div "昱勳 剪髮+入門體驗套餐" at bounding box center [492, 203] width 63 height 29
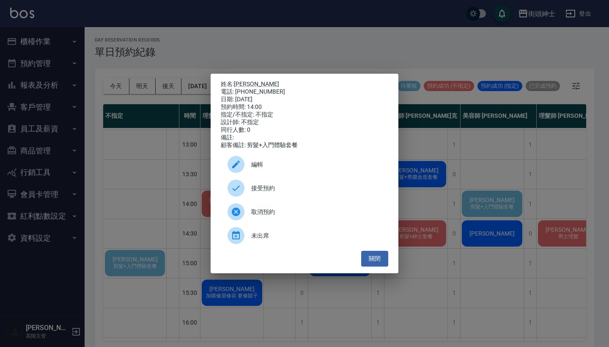
click at [308, 190] on span "接受預約" at bounding box center [316, 188] width 130 height 9
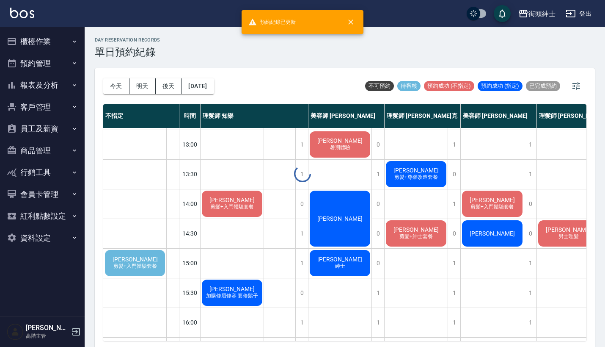
click at [493, 205] on span "剪髮+入門體驗套餐" at bounding box center [492, 206] width 47 height 7
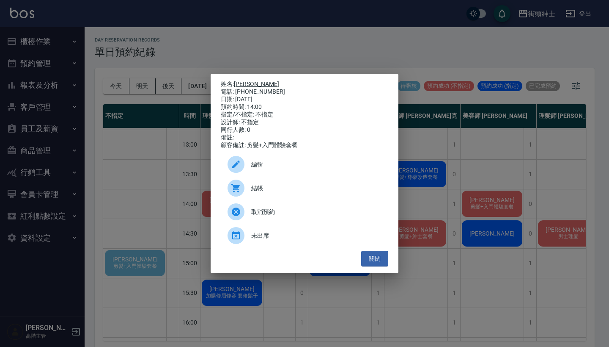
drag, startPoint x: 253, startPoint y: 90, endPoint x: 237, endPoint y: 84, distance: 17.1
click at [237, 84] on div "姓名: 昱勳 電話: 0903600419 日期: 2025/09/19 預約時間: 14:00 指定/不指定: 不指定 設計師: 不指定 同行人數: 0 備…" at bounding box center [305, 114] width 168 height 69
copy div "姓名: 昱勳 電話: 0903600419"
click at [269, 54] on div "姓名: 昱勳 電話: 0903600419 日期: 2025/09/19 預約時間: 14:00 指定/不指定: 不指定 設計師: 不指定 同行人數: 0 備…" at bounding box center [304, 173] width 609 height 347
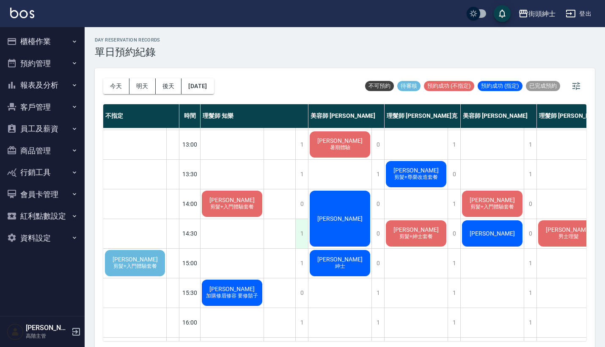
click at [297, 229] on div "1" at bounding box center [301, 233] width 13 height 29
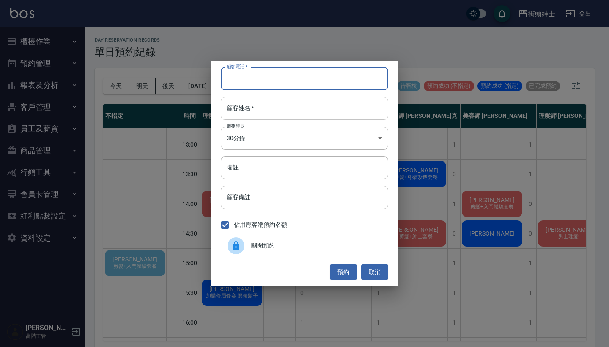
drag, startPoint x: 289, startPoint y: 74, endPoint x: 289, endPoint y: 102, distance: 27.9
paste input "昱勳 電話: 0903600419"
type input "昱勳 電話: 0903600419"
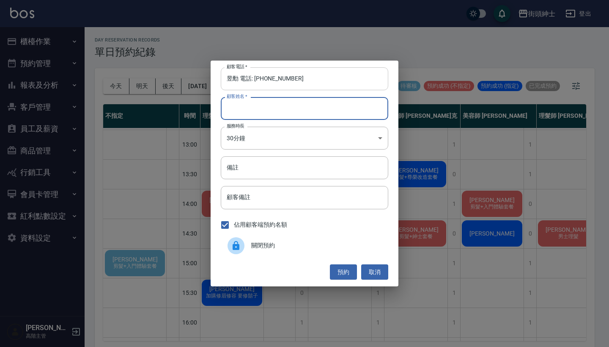
paste input "昱勳 電話: 0903600419"
type input "昱勳 電話: 0903600419"
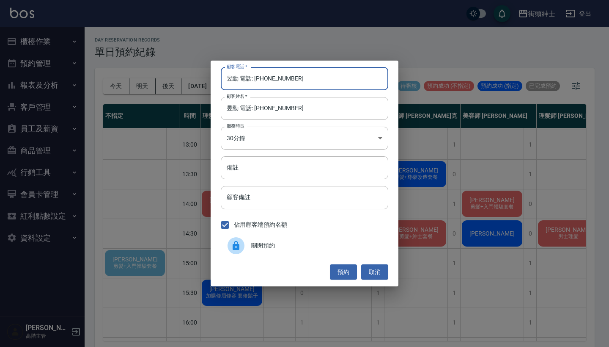
drag, startPoint x: 256, startPoint y: 80, endPoint x: 214, endPoint y: 70, distance: 43.3
click at [215, 72] on div "顧客電話   * 昱勳 電話: 0903600419 顧客電話   * 顧客姓名   * 昱勳 電話: 0903600419 顧客姓名   * 服務時長 30…" at bounding box center [305, 174] width 188 height 226
type input "0903600419"
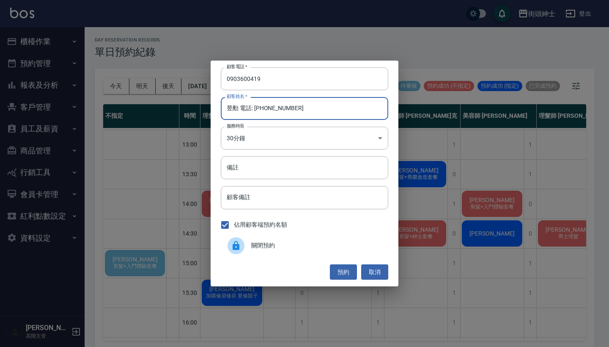
drag, startPoint x: 311, startPoint y: 108, endPoint x: 239, endPoint y: 108, distance: 71.5
click at [239, 108] on input "昱勳 電話: 0903600419" at bounding box center [305, 108] width 168 height 23
type input "昱勳"
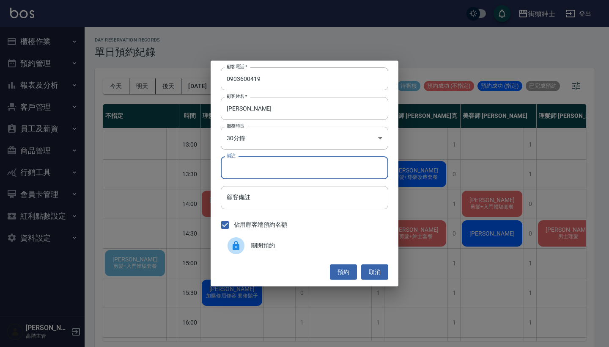
click at [257, 167] on input "備註" at bounding box center [305, 167] width 168 height 23
type input "入"
type input "入門"
click at [344, 272] on button "預約" at bounding box center [343, 272] width 27 height 16
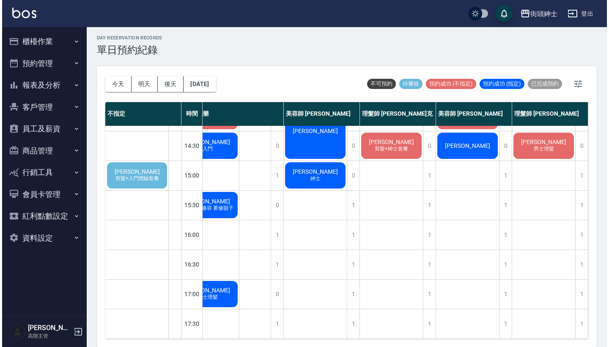
scroll to position [136, 31]
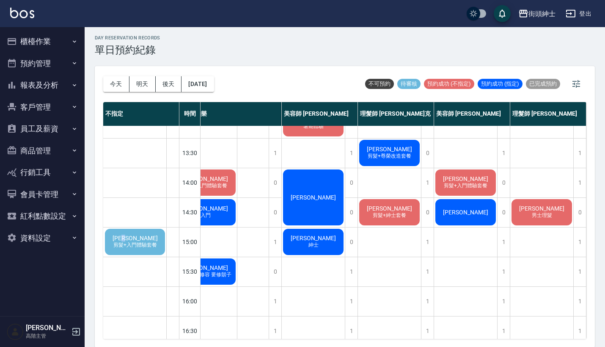
click at [130, 237] on span "Jason hsiao" at bounding box center [135, 237] width 49 height 7
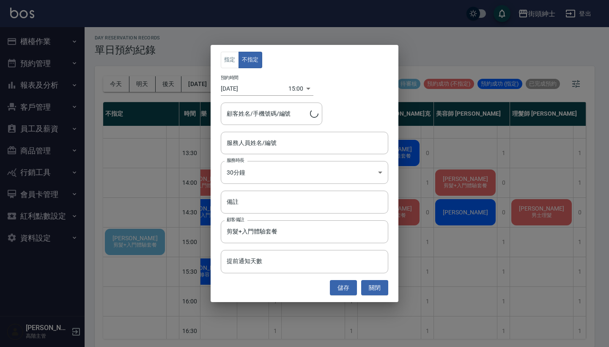
type input "Jason hsiao/0983478061"
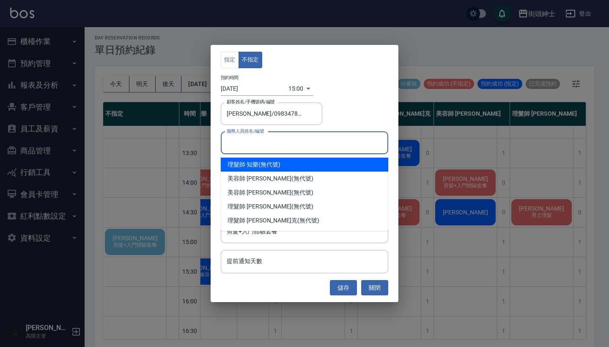
click at [266, 150] on input "服務人員姓名/編號" at bounding box center [305, 142] width 160 height 15
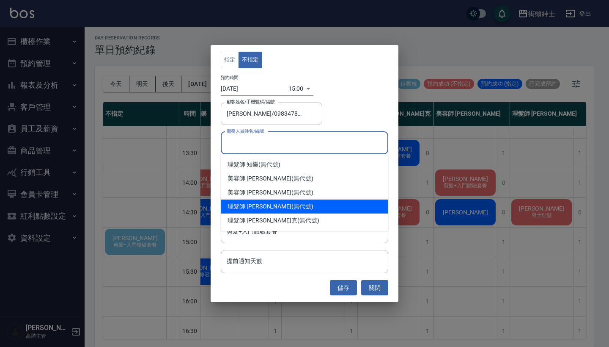
click at [277, 212] on div "理髮師 eric (無代號)" at bounding box center [305, 206] width 168 height 14
type input "理髮師 eric(無代號)"
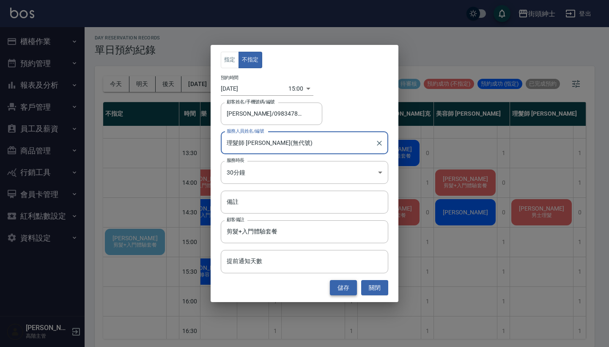
click at [344, 290] on button "儲存" at bounding box center [343, 288] width 27 height 16
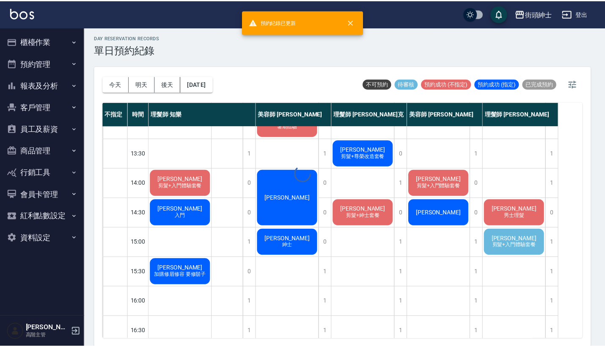
scroll to position [136, 0]
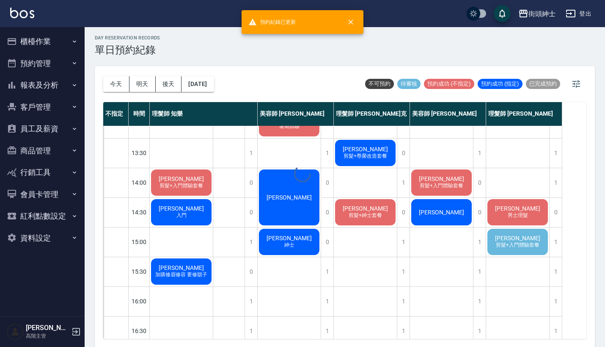
click at [510, 245] on span "剪髮+入門體驗套餐" at bounding box center [517, 244] width 47 height 7
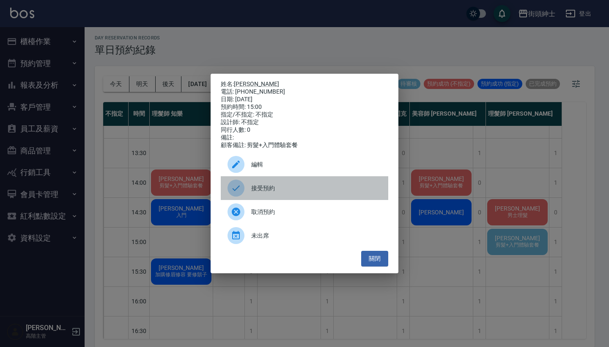
click at [281, 189] on span "接受預約" at bounding box center [316, 188] width 130 height 9
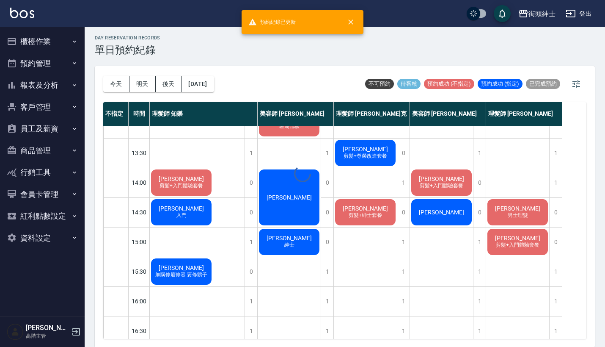
click at [507, 238] on span "Jason hsiao" at bounding box center [517, 237] width 49 height 7
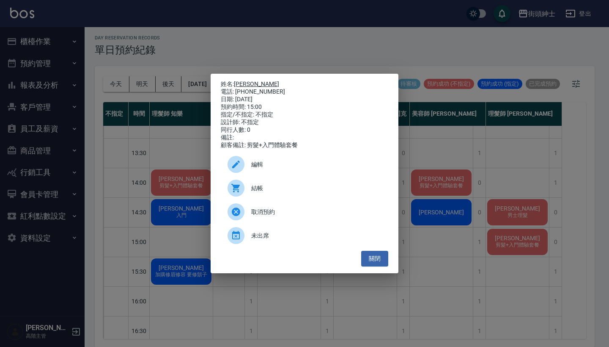
drag, startPoint x: 269, startPoint y: 87, endPoint x: 237, endPoint y: 83, distance: 32.1
click at [237, 83] on div "姓名: Jason hsiao 電話: 0983478061 日期: 2025/09/19 預約時間: 15:00 指定/不指定: 不指定 設計師: 不指定 …" at bounding box center [305, 114] width 168 height 69
copy div "姓名: Jason hsiao 電話: 0983478061"
click at [283, 52] on div "姓名: Jason hsiao 電話: 0983478061 日期: 2025/09/19 預約時間: 15:00 指定/不指定: 不指定 設計師: 不指定 …" at bounding box center [304, 173] width 609 height 347
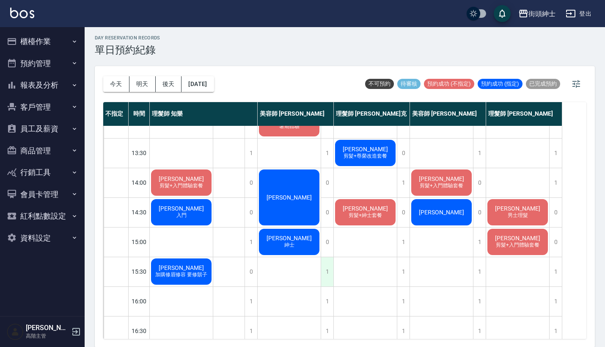
click at [327, 272] on div "1" at bounding box center [327, 271] width 13 height 29
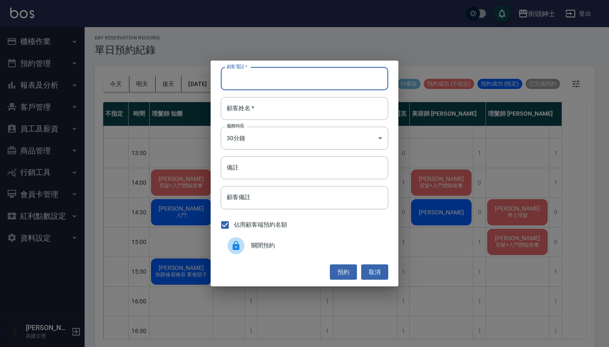
paste input "Jason hsiao 電話: 0983478061"
type input "Jason hsiao 電話: 0983478061"
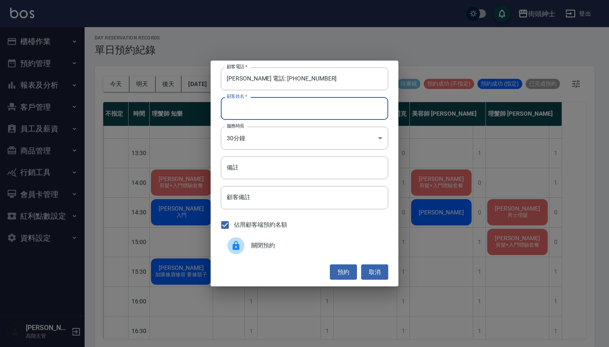
paste input "Jason hsiao 電話: 0983478061"
type input "Jason hsiao 電話: 0983478061"
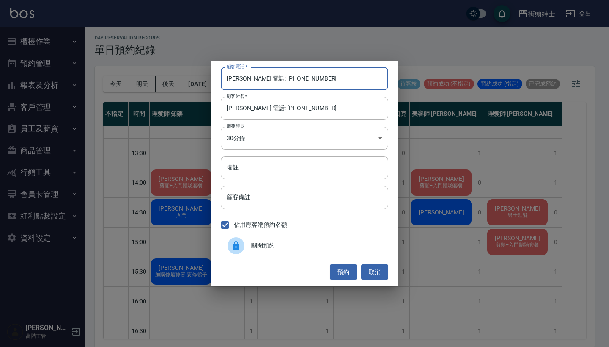
drag, startPoint x: 275, startPoint y: 79, endPoint x: 203, endPoint y: 79, distance: 71.9
click at [207, 79] on div "顧客電話   * Jason hsiao 電話: 0983478061 顧客電話   * 顧客姓名   * Jason hsiao 電話: 098347806…" at bounding box center [304, 173] width 609 height 347
type input "0983478061"
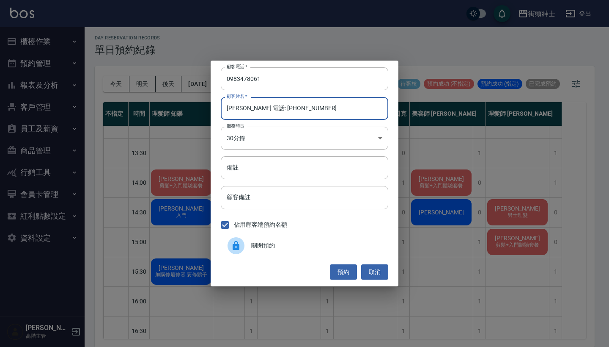
drag, startPoint x: 323, startPoint y: 109, endPoint x: 256, endPoint y: 108, distance: 67.3
click at [254, 108] on input "Jason hsiao 電話: 0983478061" at bounding box center [305, 108] width 168 height 23
click at [307, 113] on input "Jason hsiao 電話: 0983478061" at bounding box center [305, 108] width 168 height 23
drag, startPoint x: 321, startPoint y: 112, endPoint x: 261, endPoint y: 111, distance: 60.1
click at [261, 111] on input "Jason hsiao 電話: 0983478061" at bounding box center [305, 108] width 168 height 23
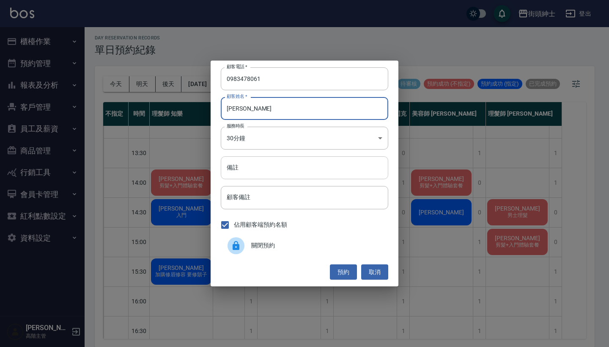
type input "Jason hsiao"
click at [251, 173] on input "備註" at bounding box center [305, 167] width 168 height 23
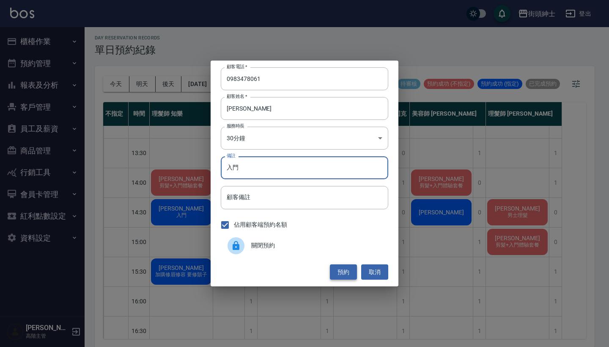
type input "入門"
click at [339, 268] on button "預約" at bounding box center [343, 272] width 27 height 16
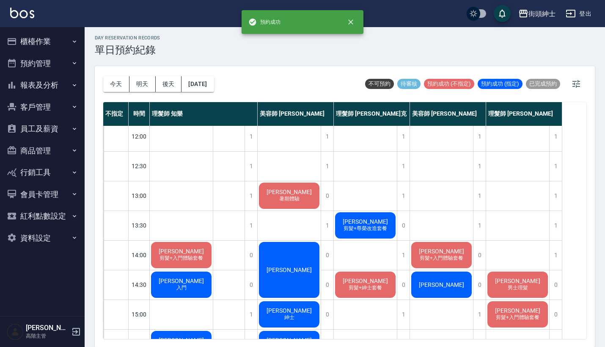
scroll to position [9, 0]
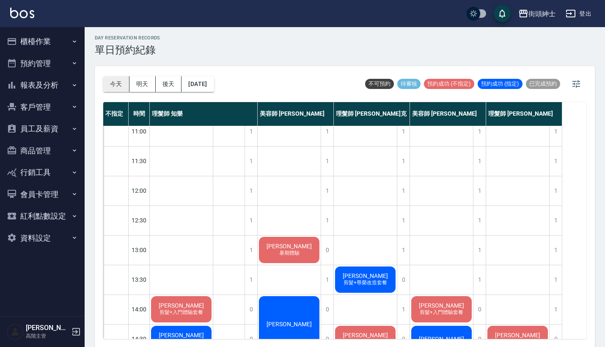
click at [118, 83] on button "今天" at bounding box center [116, 84] width 26 height 16
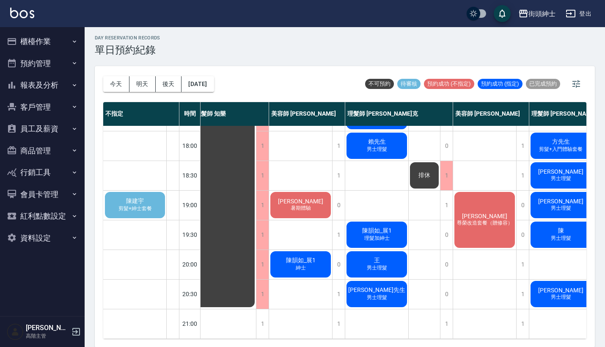
scroll to position [412, 8]
click at [143, 205] on span "剪髮+紳士套餐" at bounding box center [135, 208] width 37 height 7
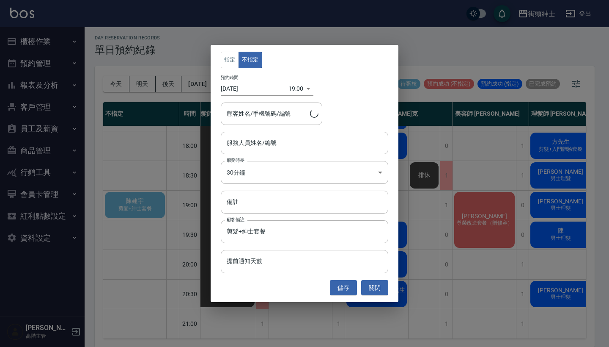
type input "陳建宇/0960019955"
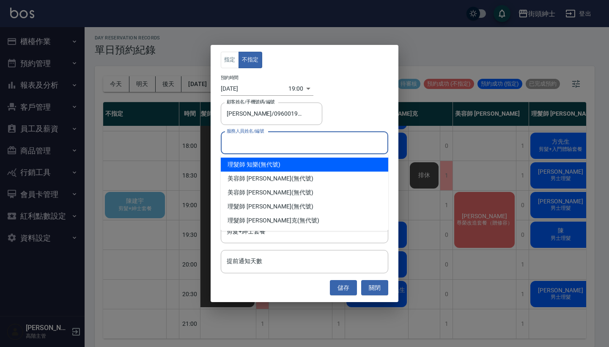
click at [275, 149] on input "服務人員姓名/編號" at bounding box center [305, 142] width 160 height 15
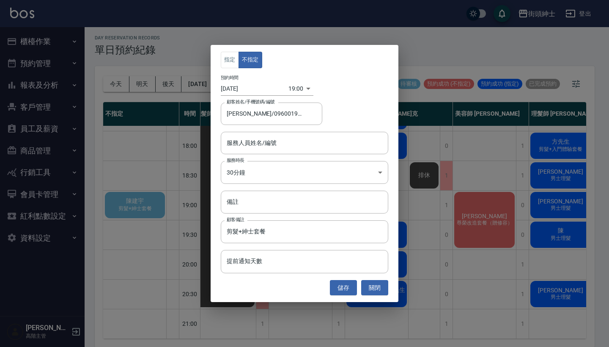
click at [525, 176] on div "指定 不指定 預約時間 2025/09/17 19:00 1758106800000 顧客姓名/手機號碼/編號 陳建宇/0960019955 顧客姓名/手機號…" at bounding box center [304, 173] width 609 height 347
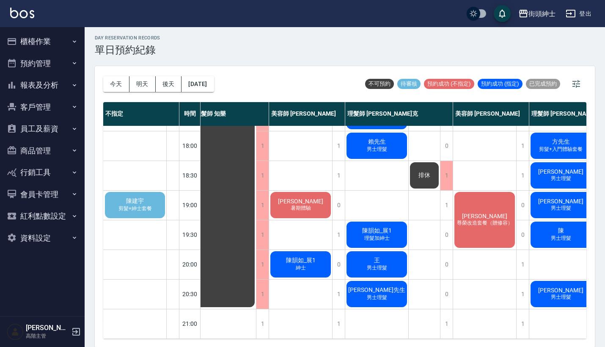
click at [148, 193] on div "陳建宇 剪髮+紳士套餐" at bounding box center [135, 204] width 63 height 29
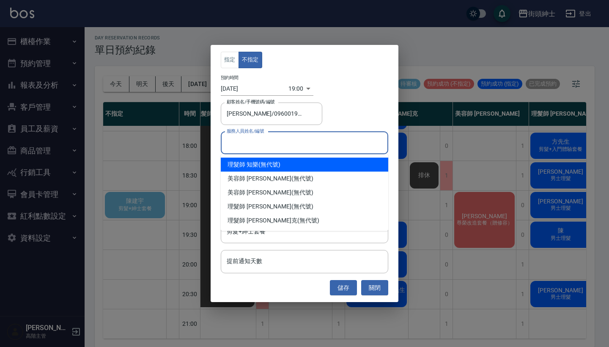
click at [265, 147] on input "服務人員姓名/編號" at bounding box center [305, 142] width 160 height 15
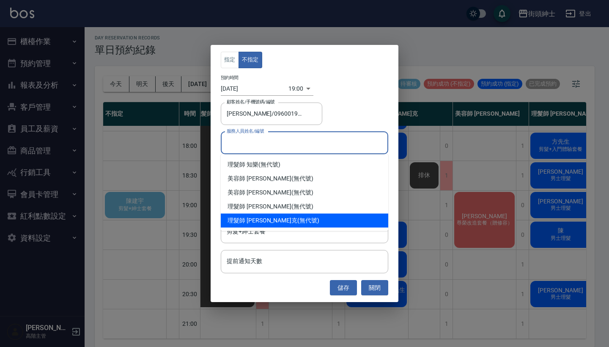
click at [256, 218] on span "理髮師 [PERSON_NAME]克" at bounding box center [263, 220] width 70 height 9
type input "理髮師 Vic 維克(無代號)"
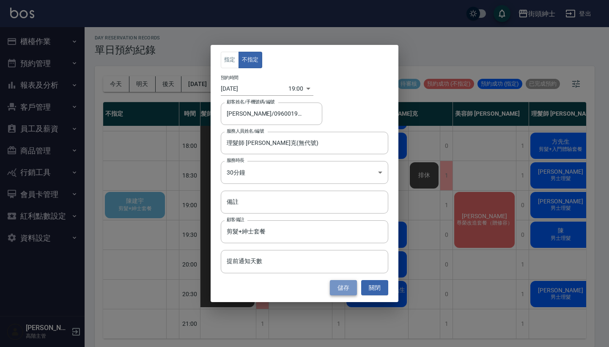
click at [343, 288] on button "儲存" at bounding box center [343, 288] width 27 height 16
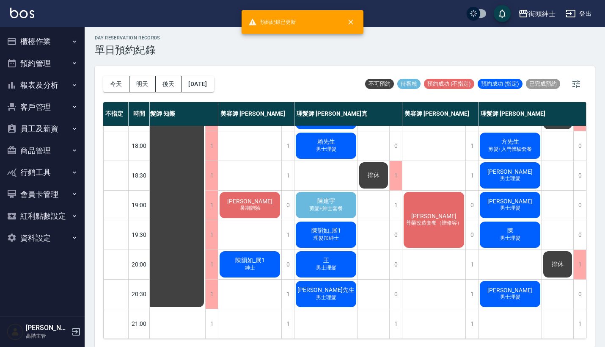
click at [320, 202] on span "陳建宇" at bounding box center [326, 201] width 21 height 8
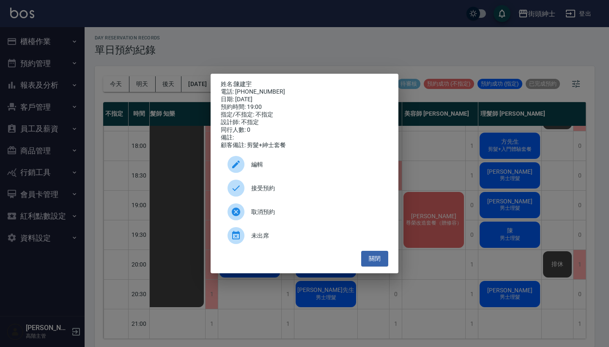
click at [246, 185] on div at bounding box center [240, 187] width 24 height 17
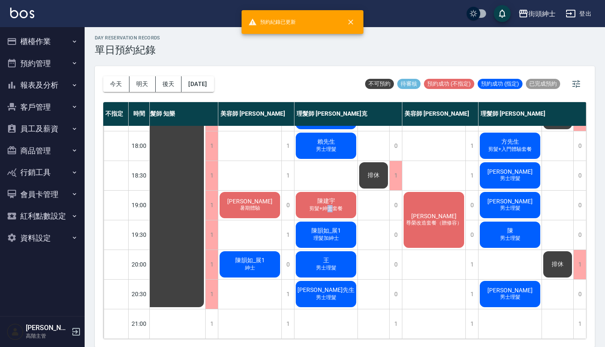
click at [330, 207] on span "剪髮+紳士套餐" at bounding box center [326, 208] width 37 height 7
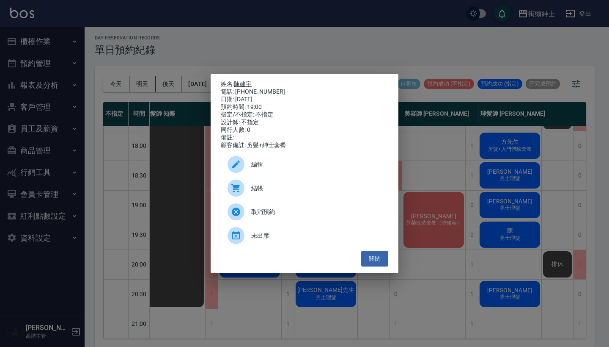
drag, startPoint x: 271, startPoint y: 91, endPoint x: 237, endPoint y: 82, distance: 35.0
click at [237, 82] on div "姓名: 陳建宇 電話: 0960019955 日期: 2025/09/17 預約時間: 19:00 指定/不指定: 不指定 設計師: 不指定 同行人數: 0 …" at bounding box center [305, 114] width 168 height 69
copy div "姓名: 陳建宇 電話: 0960019955"
click at [256, 61] on div "姓名: 陳建宇 電話: 0960019955 日期: 2025/09/17 預約時間: 19:00 指定/不指定: 不指定 設計師: 不指定 同行人數: 0 …" at bounding box center [304, 173] width 609 height 347
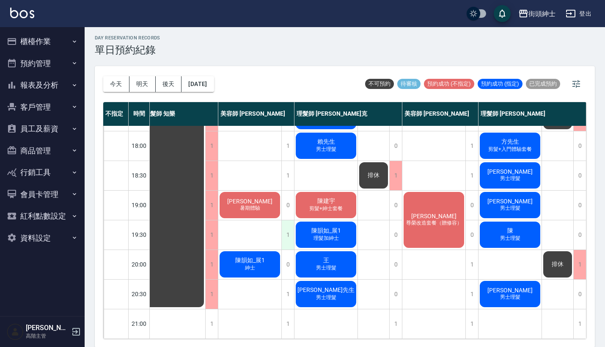
click at [287, 233] on div "1" at bounding box center [287, 234] width 13 height 29
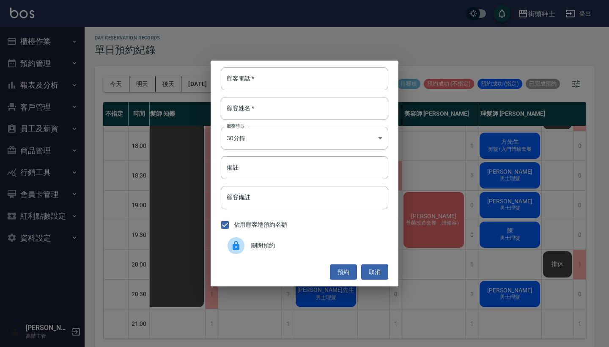
click at [248, 65] on div "顧客電話   * 顧客電話   * 顧客姓名   * 顧客姓名   * 服務時長 30分鐘 1 服務時長 備註 備註 顧客備註 顧客備註 佔用顧客端預約名額 …" at bounding box center [305, 174] width 188 height 226
paste input "陳建宇 電話: 0960019955"
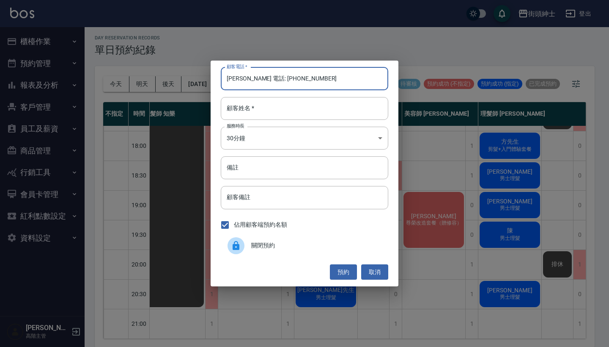
type input "陳建宇 電話: 0960019955"
click at [249, 94] on div "顧客電話   * 陳建宇 電話: 0960019955 顧客電話   * 顧客姓名   * 顧客姓名   * 服務時長 30分鐘 1 服務時長 備註 備註 顧…" at bounding box center [305, 174] width 188 height 226
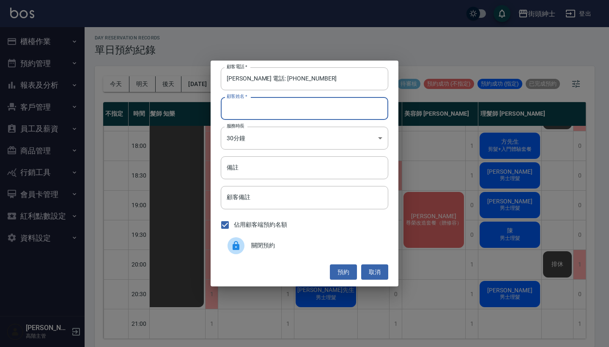
paste input "陳建宇 電話: 0960019955"
type input "陳建宇 電話: 0960019955"
drag, startPoint x: 261, startPoint y: 77, endPoint x: 152, endPoint y: 63, distance: 109.7
click at [154, 64] on div "顧客電話   * 陳建宇 電話: 0960019955 顧客電話   * 顧客姓名   * 陳建宇 電話: 0960019955 顧客姓名   * 服務時長 …" at bounding box center [304, 173] width 609 height 347
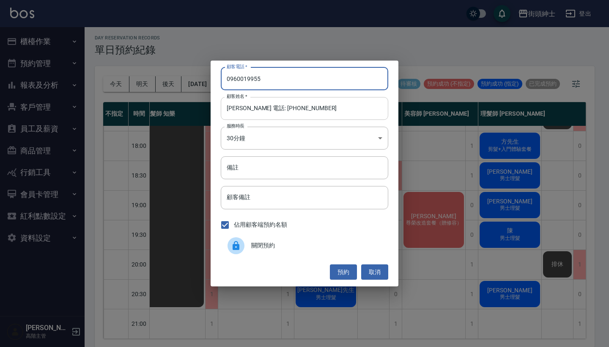
type input "0960019955"
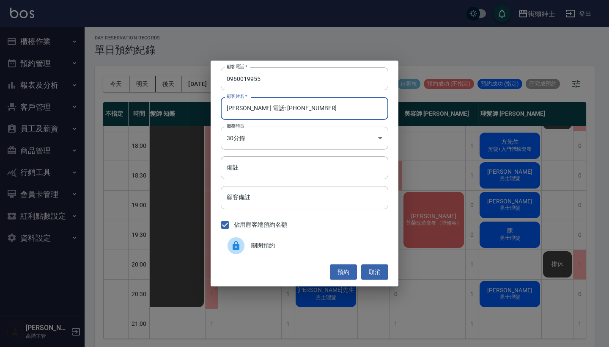
drag, startPoint x: 306, startPoint y: 111, endPoint x: 243, endPoint y: 109, distance: 62.7
click at [243, 109] on input "陳建宇 電話: 0960019955" at bounding box center [305, 108] width 168 height 23
type input "陳建宇"
click at [266, 177] on input "備註" at bounding box center [305, 167] width 168 height 23
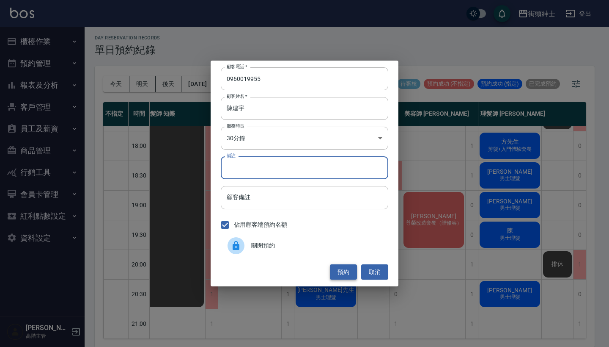
click at [339, 272] on button "預約" at bounding box center [343, 272] width 27 height 16
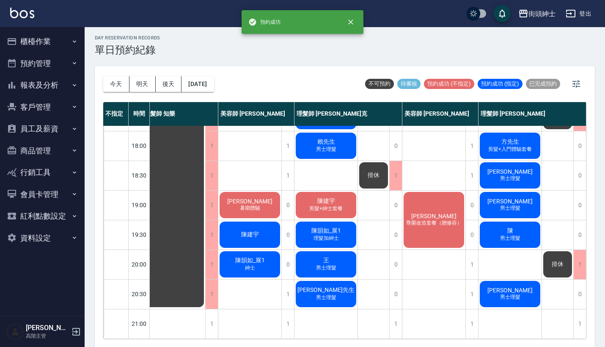
click at [236, 229] on div "陳建宇" at bounding box center [249, 234] width 63 height 29
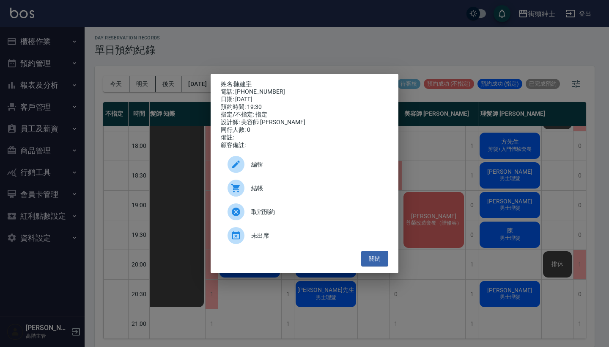
click at [288, 167] on span "編輯" at bounding box center [316, 164] width 130 height 9
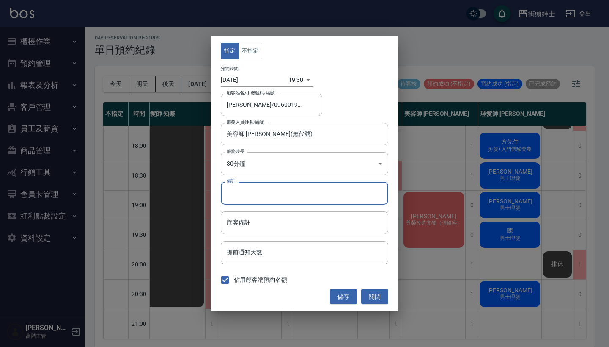
click at [281, 187] on input "備註" at bounding box center [305, 193] width 168 height 23
type input "身"
type input "紳士"
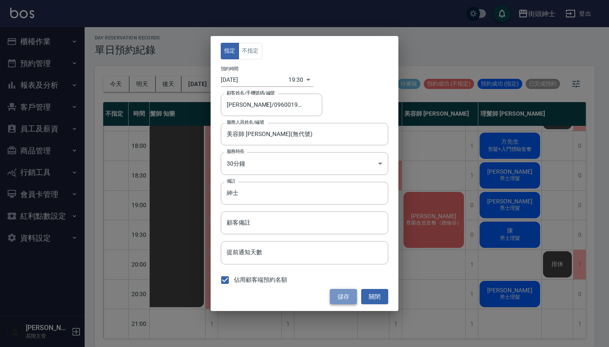
click at [350, 300] on button "儲存" at bounding box center [343, 297] width 27 height 16
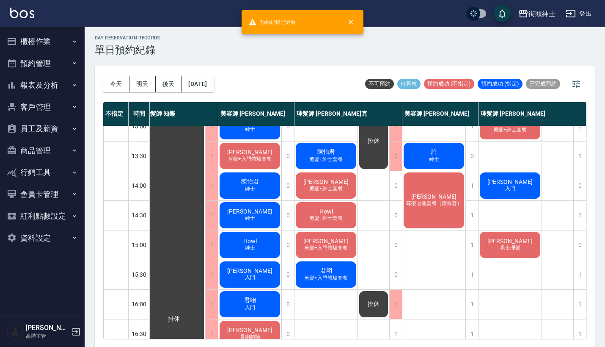
scroll to position [152, 8]
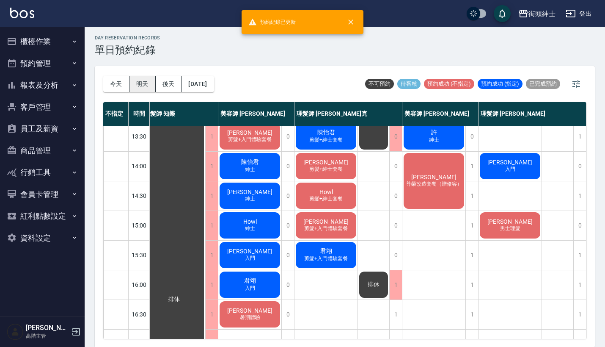
click at [136, 83] on button "明天" at bounding box center [142, 84] width 26 height 16
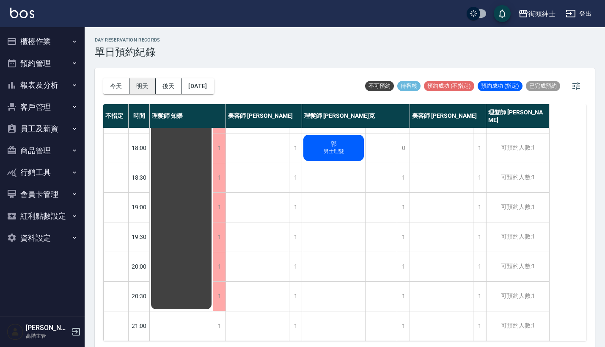
scroll to position [416, 0]
click at [172, 84] on button "後天" at bounding box center [169, 86] width 26 height 16
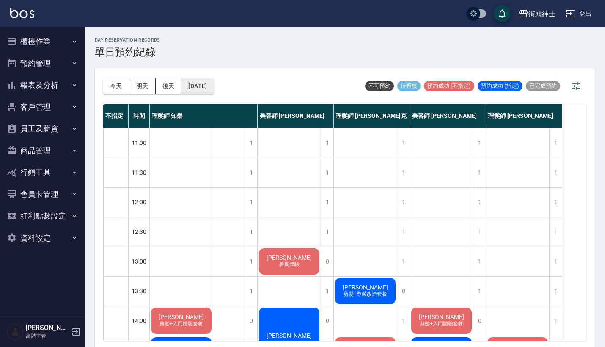
scroll to position [-1, 0]
click at [214, 87] on button "2025/09/19" at bounding box center [198, 86] width 32 height 16
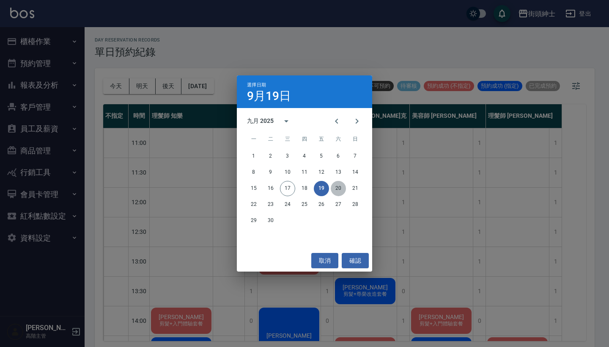
click at [339, 188] on button "20" at bounding box center [338, 188] width 15 height 15
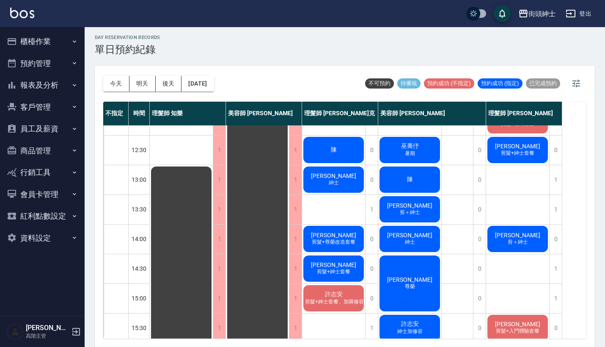
scroll to position [-16, 0]
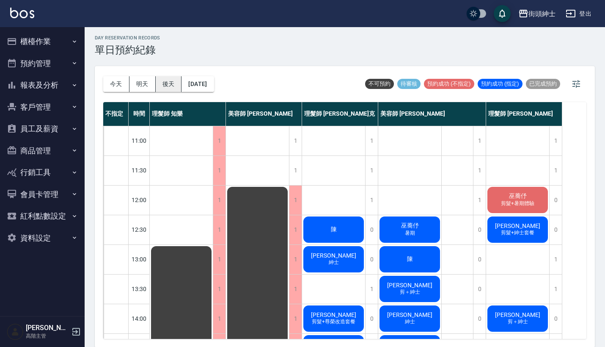
click at [179, 81] on button "後天" at bounding box center [169, 84] width 26 height 16
click at [198, 81] on div at bounding box center [302, 173] width 605 height 347
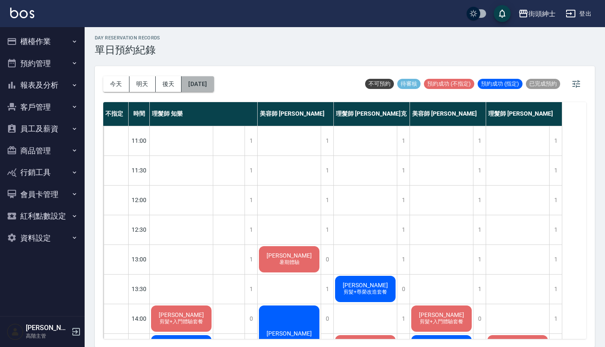
click at [203, 83] on button "2025/09/19" at bounding box center [198, 84] width 32 height 16
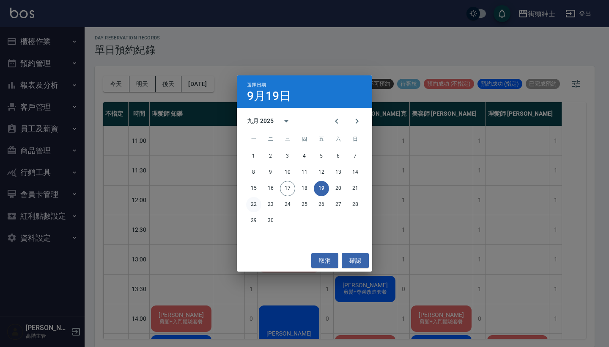
click at [251, 201] on button "22" at bounding box center [253, 204] width 15 height 15
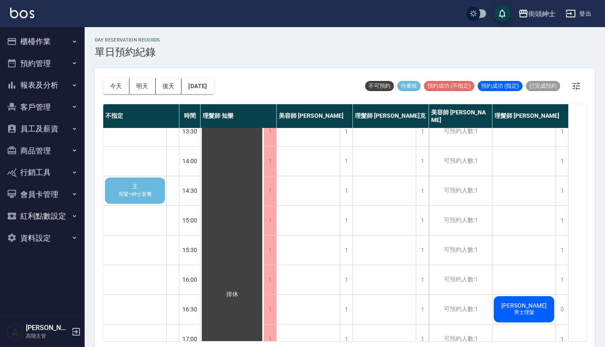
click at [132, 188] on span "王" at bounding box center [134, 187] width 9 height 8
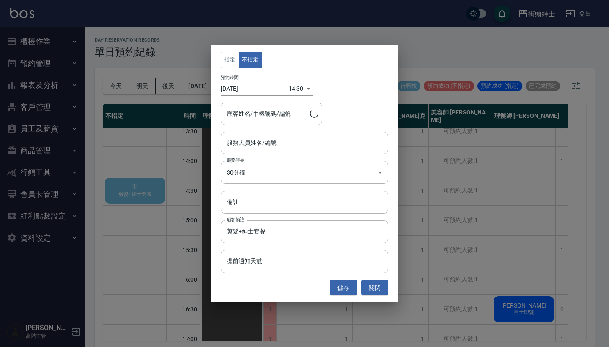
type input "王/0939777288"
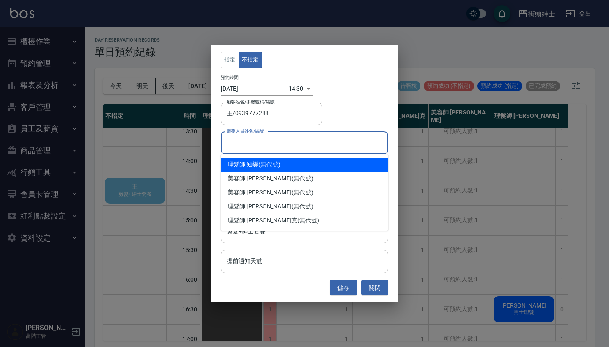
click at [258, 145] on input "服務人員姓名/編號" at bounding box center [305, 142] width 160 height 15
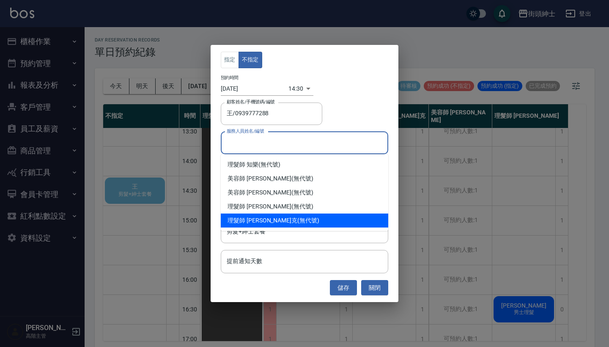
click at [254, 219] on span "理髮師 [PERSON_NAME]克" at bounding box center [263, 220] width 70 height 9
type input "理髮師 Vic 維克(無代號)"
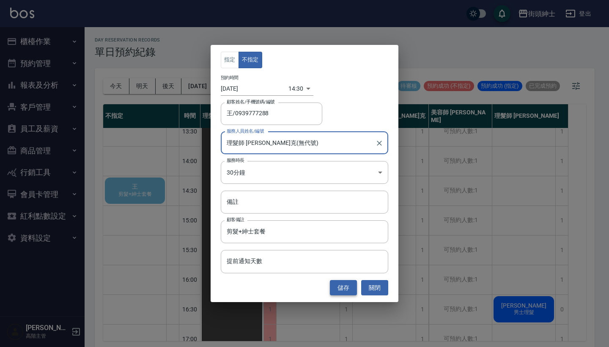
click at [341, 285] on button "儲存" at bounding box center [343, 288] width 27 height 16
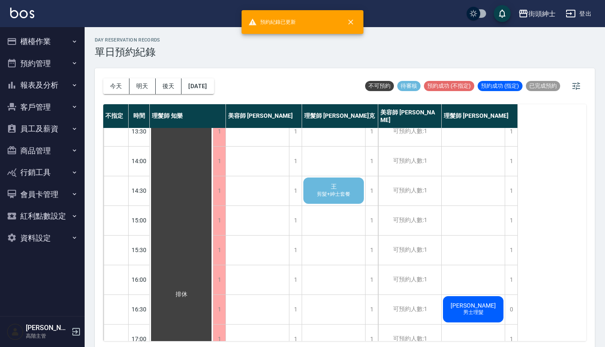
click at [340, 193] on span "剪髮+紳士套餐" at bounding box center [333, 193] width 37 height 7
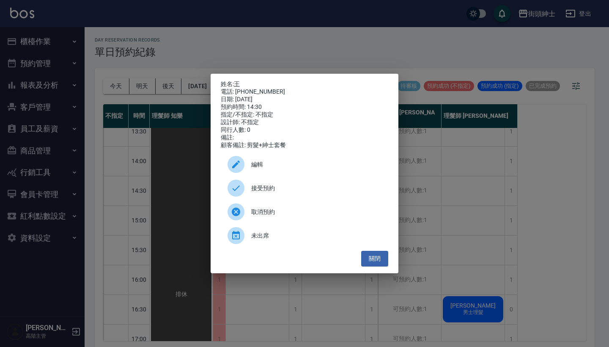
click at [285, 190] on span "接受預約" at bounding box center [316, 188] width 130 height 9
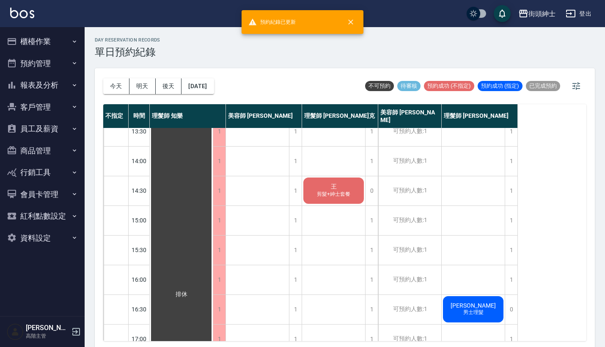
click at [338, 185] on span "王" at bounding box center [333, 187] width 9 height 8
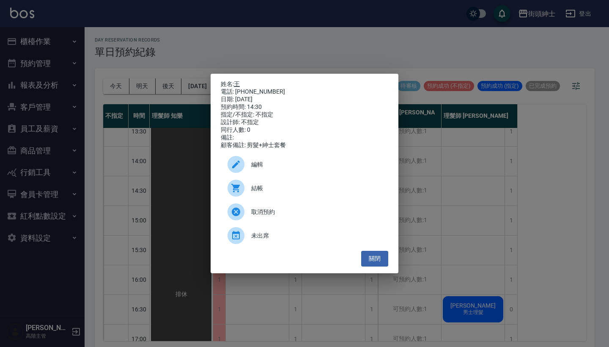
drag, startPoint x: 273, startPoint y: 88, endPoint x: 238, endPoint y: 83, distance: 35.6
click at [238, 83] on div "姓名: 王 電話: 0939777288 日期: 2025/09/22 預約時間: 14:30 指定/不指定: 不指定 設計師: 不指定 同行人數: 0 備註…" at bounding box center [305, 114] width 168 height 69
copy div "姓名: 王 電話: 0939777288"
click at [264, 65] on div "姓名: 王 電話: 0939777288 日期: 2025/09/22 預約時間: 14:30 指定/不指定: 不指定 設計師: 不指定 同行人數: 0 備註…" at bounding box center [304, 173] width 609 height 347
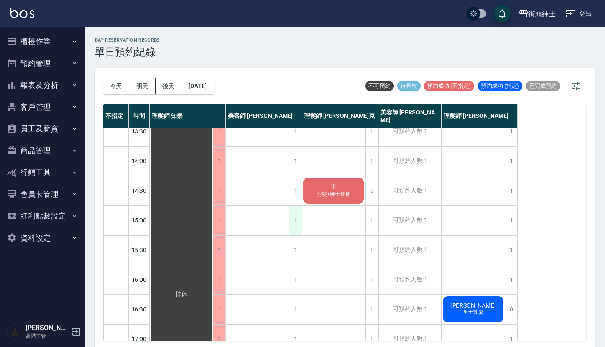
click at [299, 221] on div "1" at bounding box center [295, 220] width 13 height 29
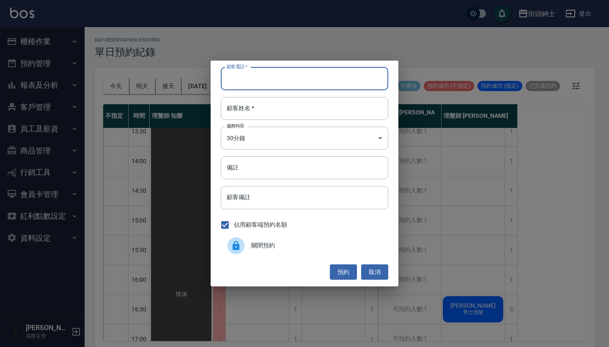
paste input "王 電話: 0939777288"
type input "王 電話: 0939777288"
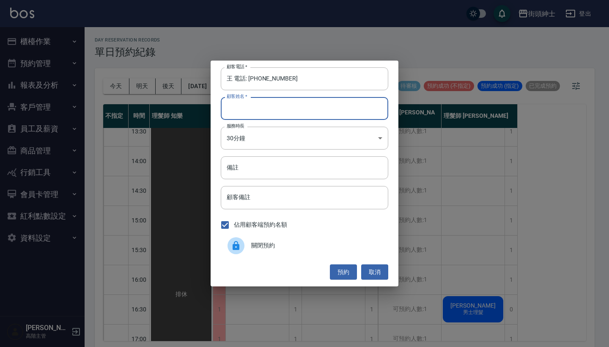
paste input "王 電話: 0939777288"
type input "王 電話: 0939777288"
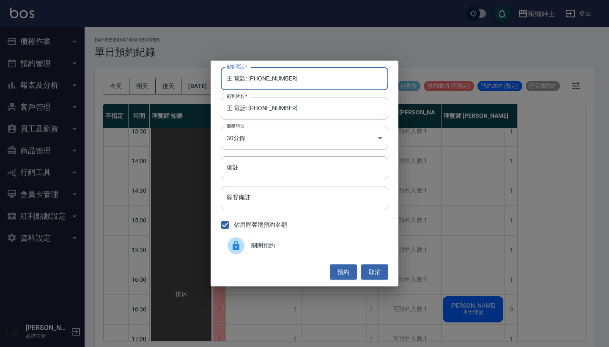
drag, startPoint x: 249, startPoint y: 79, endPoint x: 211, endPoint y: 79, distance: 38.1
click at [211, 79] on div "顧客電話   * 王 電話: 0939777288 顧客電話   * 顧客姓名   * 王 電話: 0939777288 顧客姓名   * 服務時長 30分鐘…" at bounding box center [305, 174] width 188 height 226
type input "0939777288"
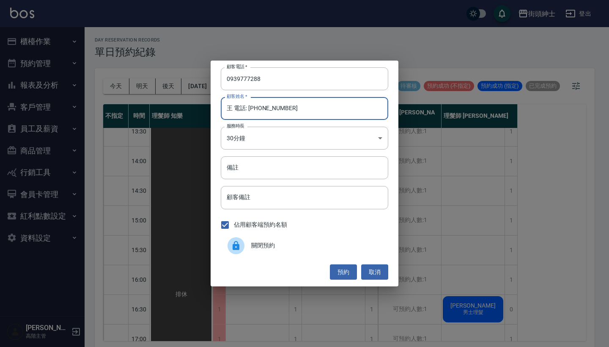
drag, startPoint x: 297, startPoint y: 120, endPoint x: 231, endPoint y: 106, distance: 67.9
click at [231, 106] on input "王 電話: 0939777288" at bounding box center [305, 108] width 168 height 23
type input "王"
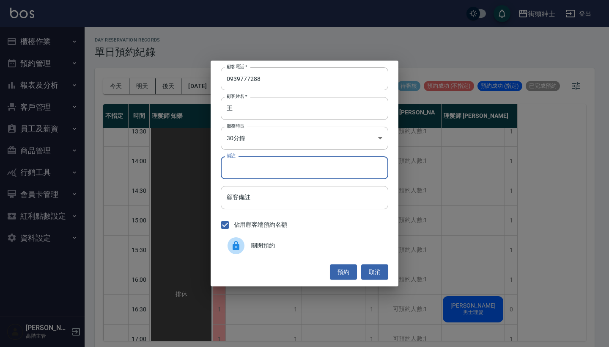
click at [252, 160] on input "備註" at bounding box center [305, 167] width 168 height 23
type input "紳士"
click at [336, 273] on button "預約" at bounding box center [343, 272] width 27 height 16
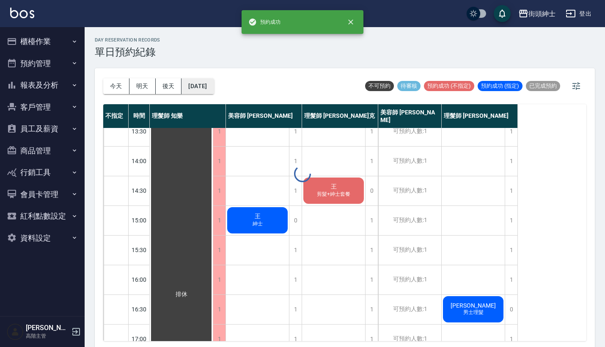
click at [207, 82] on button "2025/09/22" at bounding box center [198, 86] width 32 height 16
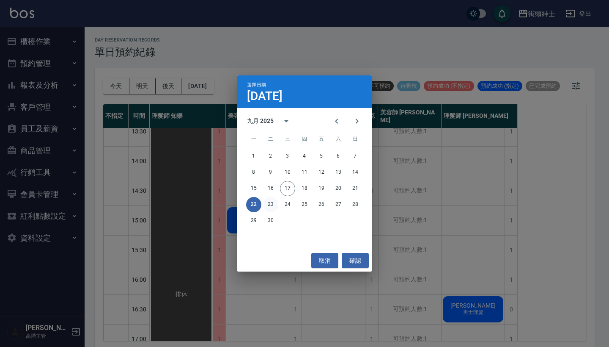
click at [267, 204] on button "23" at bounding box center [270, 204] width 15 height 15
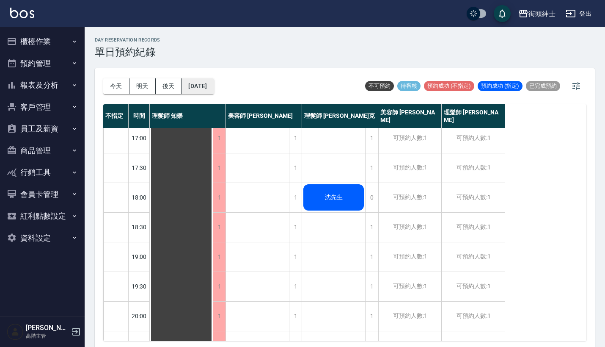
click at [214, 84] on button "2025/09/23" at bounding box center [198, 86] width 32 height 16
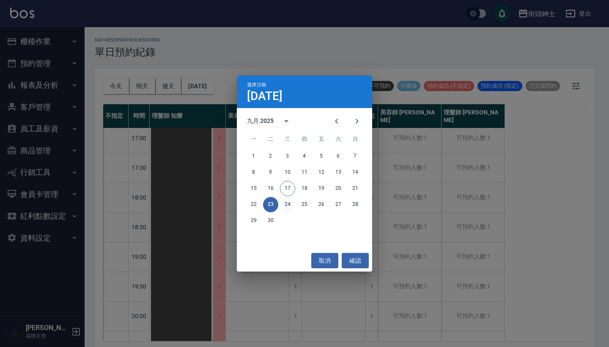
click at [284, 205] on button "24" at bounding box center [287, 204] width 15 height 15
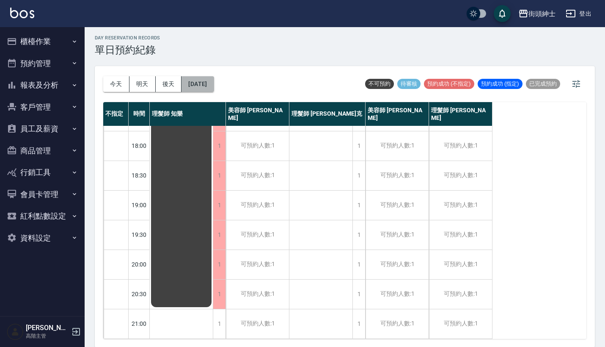
click at [214, 84] on button "2025/09/24" at bounding box center [198, 84] width 32 height 16
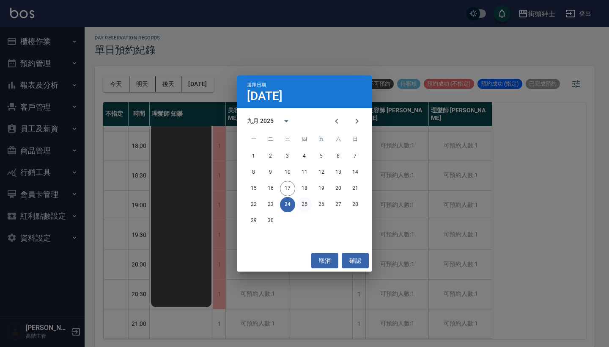
click at [303, 204] on button "25" at bounding box center [304, 204] width 15 height 15
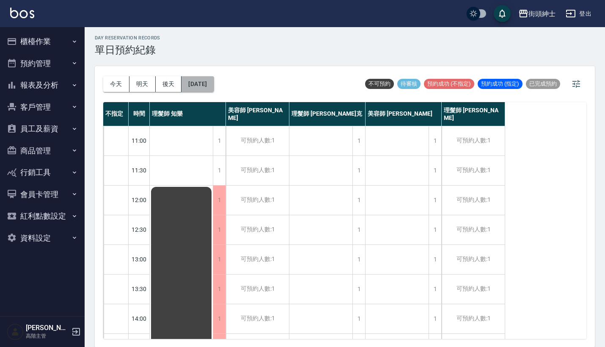
click at [200, 83] on button "2025/09/25" at bounding box center [198, 84] width 32 height 16
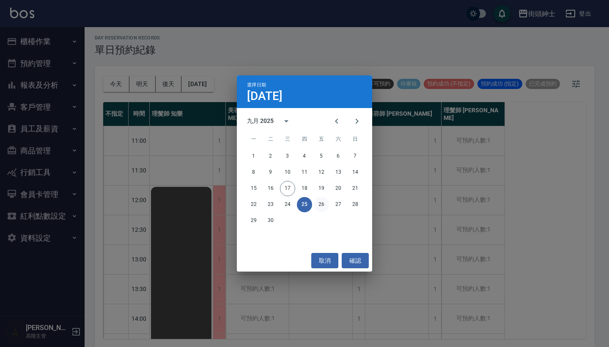
click at [318, 206] on button "26" at bounding box center [321, 204] width 15 height 15
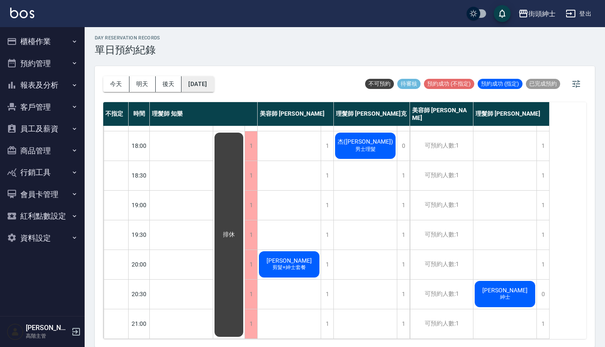
click at [208, 80] on button "2025/09/26" at bounding box center [198, 84] width 32 height 16
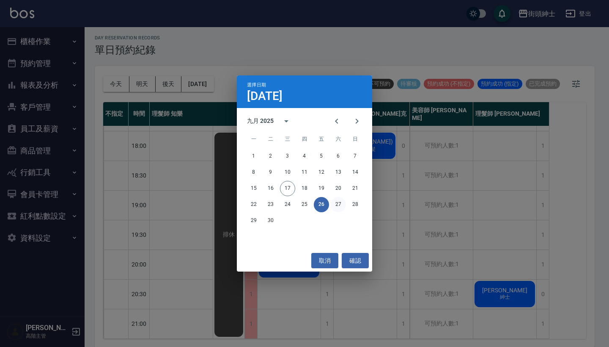
click at [344, 203] on button "27" at bounding box center [338, 204] width 15 height 15
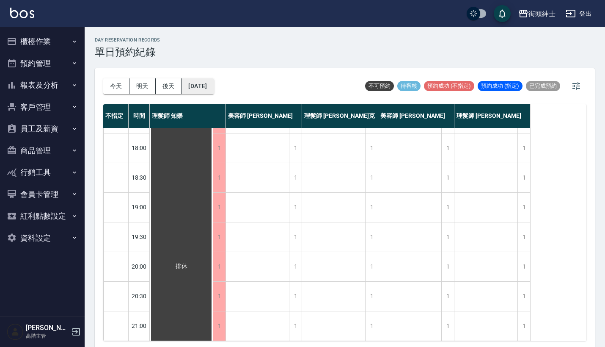
click at [214, 88] on button "2025/09/27" at bounding box center [198, 86] width 32 height 16
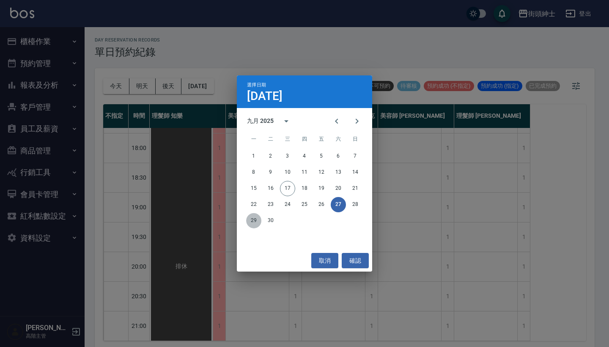
click at [252, 223] on button "29" at bounding box center [253, 220] width 15 height 15
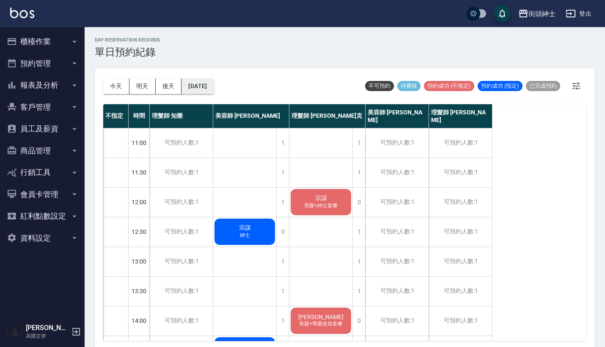
click at [203, 84] on button "2025/09/29" at bounding box center [198, 86] width 32 height 16
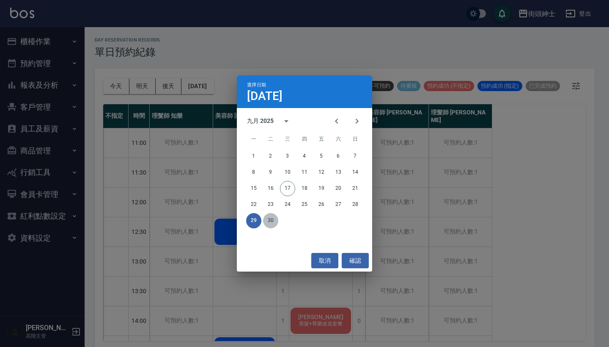
click at [272, 215] on button "30" at bounding box center [270, 220] width 15 height 15
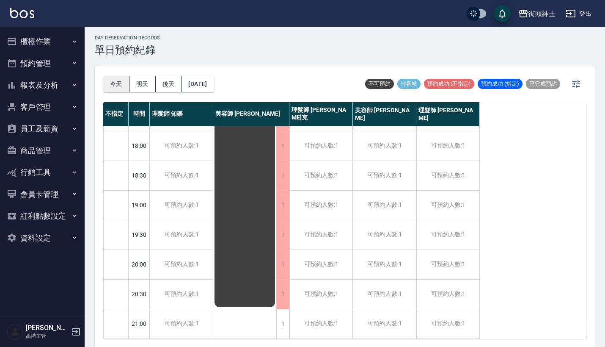
click at [116, 85] on button "今天" at bounding box center [116, 84] width 26 height 16
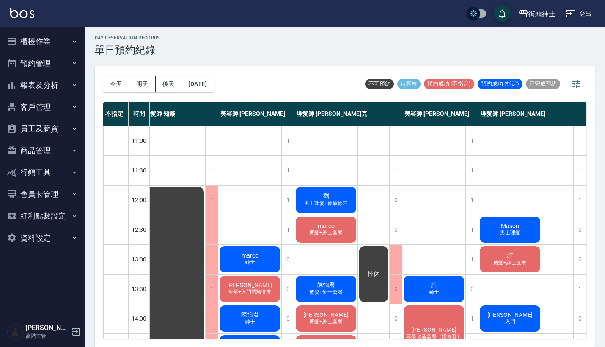
scroll to position [0, 12]
click at [146, 84] on button "明天" at bounding box center [142, 84] width 26 height 16
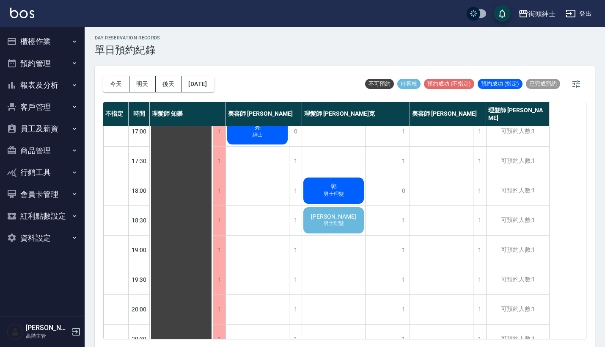
scroll to position [360, 0]
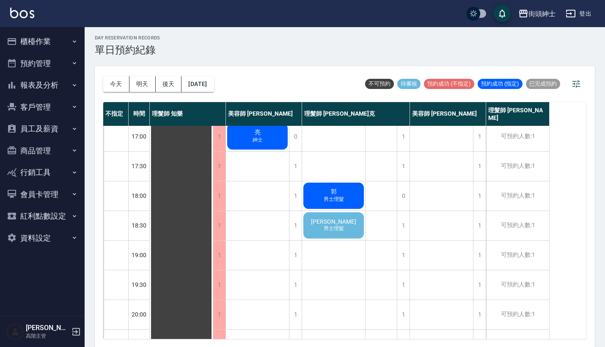
click at [337, 224] on span "Alec" at bounding box center [333, 221] width 49 height 7
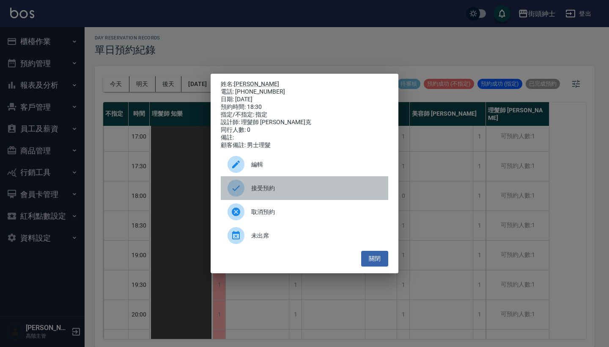
click at [282, 193] on span "接受預約" at bounding box center [316, 188] width 130 height 9
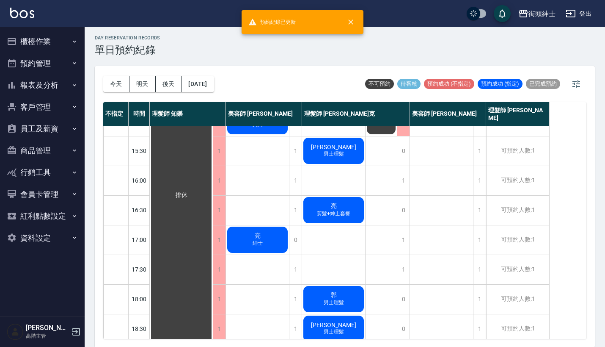
scroll to position [249, 0]
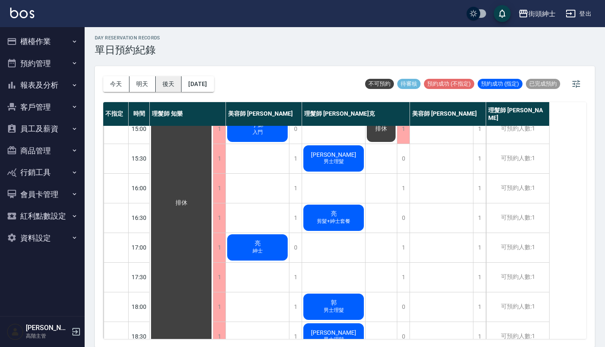
click at [172, 78] on button "後天" at bounding box center [169, 84] width 26 height 16
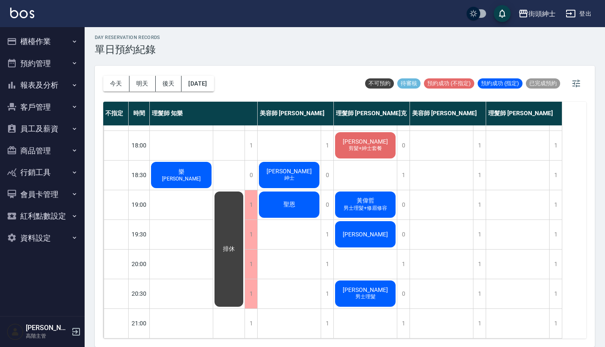
scroll to position [2, 0]
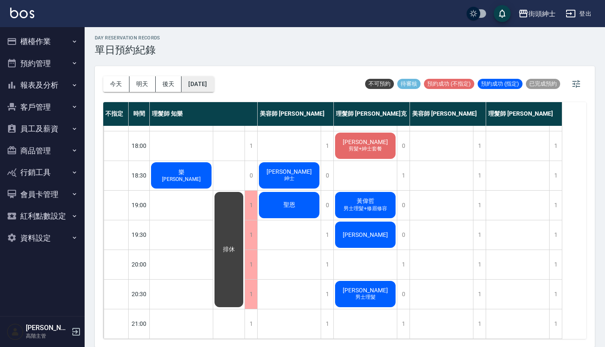
click at [210, 88] on button "2025/09/19" at bounding box center [198, 84] width 32 height 16
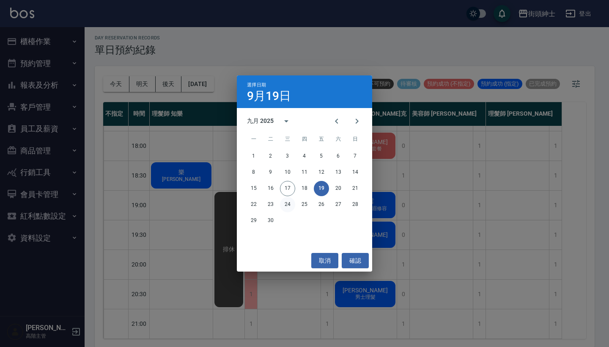
click at [288, 204] on button "24" at bounding box center [287, 204] width 15 height 15
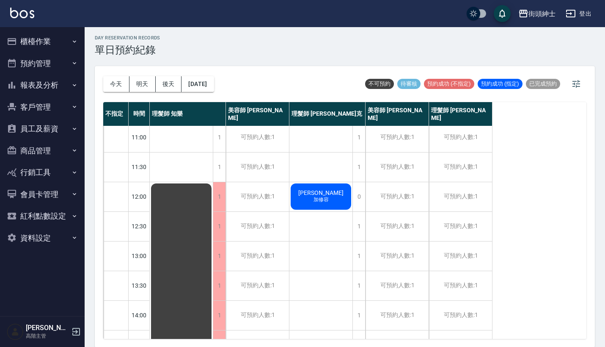
scroll to position [3, 0]
click at [213, 86] on button "2025/09/24" at bounding box center [198, 84] width 32 height 16
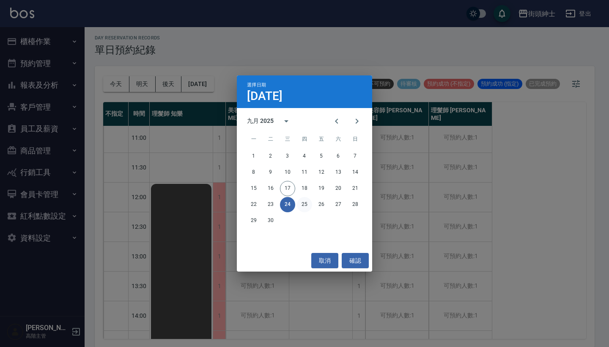
click at [307, 201] on button "25" at bounding box center [304, 204] width 15 height 15
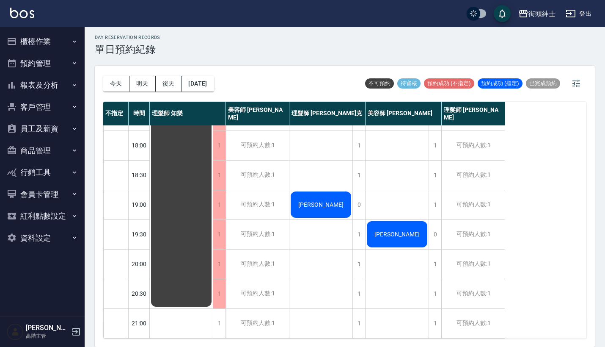
scroll to position [2, 0]
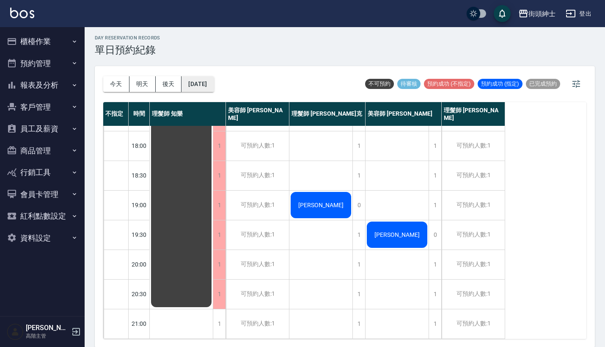
click at [214, 88] on button "2025/09/25" at bounding box center [198, 84] width 32 height 16
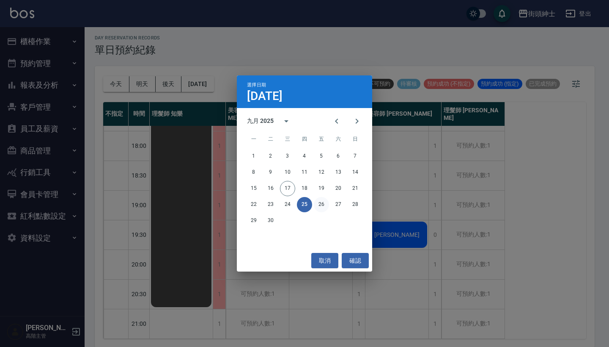
click at [320, 202] on button "26" at bounding box center [321, 204] width 15 height 15
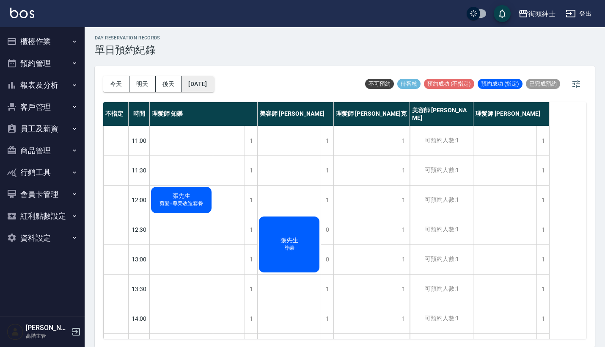
click at [214, 84] on button "2025/09/26" at bounding box center [198, 84] width 32 height 16
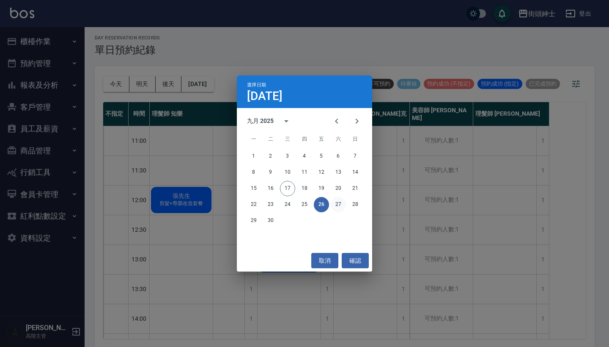
click at [340, 204] on button "27" at bounding box center [338, 204] width 15 height 15
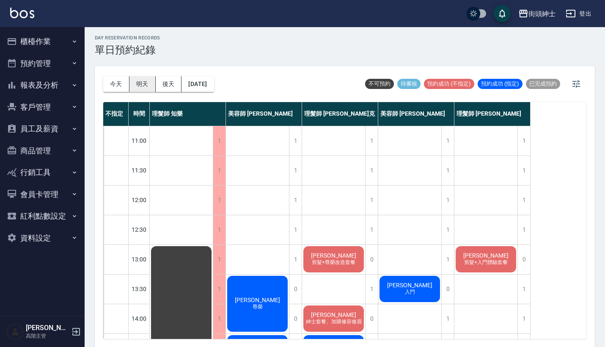
click at [147, 81] on button "明天" at bounding box center [142, 84] width 26 height 16
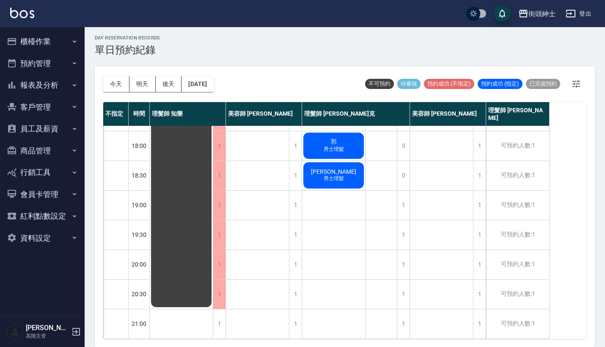
scroll to position [416, 0]
click at [119, 86] on button "今天" at bounding box center [116, 84] width 26 height 16
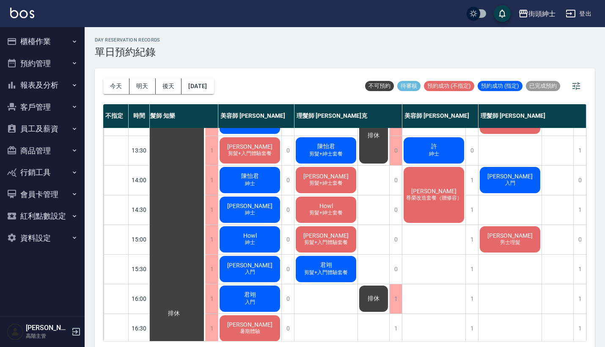
scroll to position [107, 12]
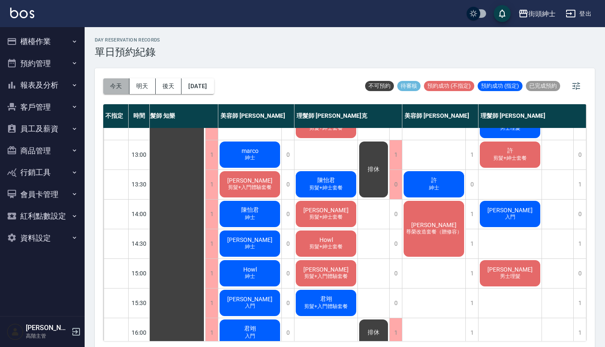
click at [121, 84] on button "今天" at bounding box center [116, 86] width 26 height 16
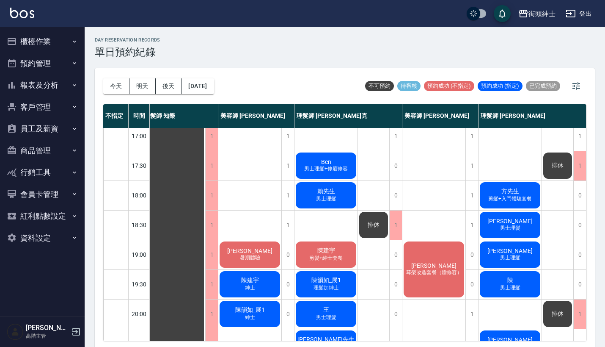
scroll to position [362, 11]
click at [284, 222] on div "1" at bounding box center [287, 224] width 13 height 29
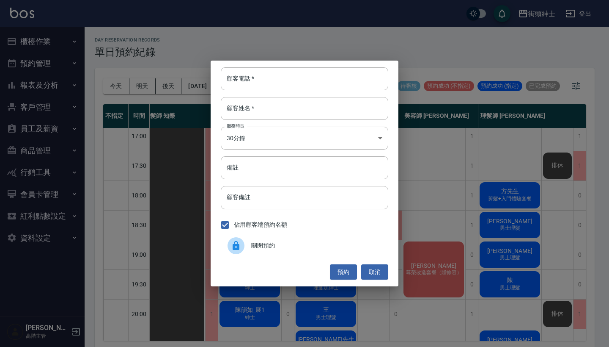
click at [259, 249] on span "關閉預約" at bounding box center [316, 245] width 130 height 9
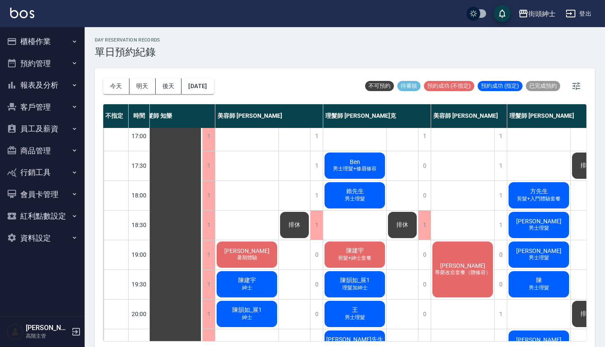
click at [558, 192] on div "方先生 剪髮+入門體驗套餐" at bounding box center [538, 195] width 63 height 29
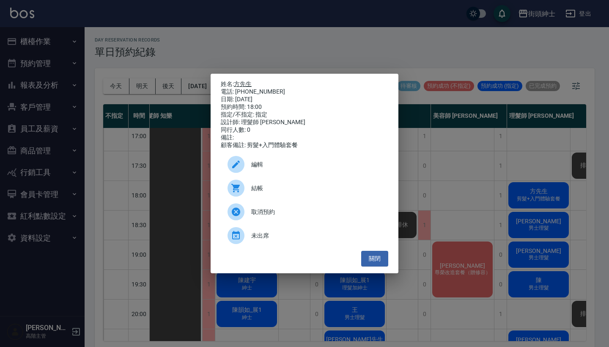
drag, startPoint x: 275, startPoint y: 87, endPoint x: 238, endPoint y: 80, distance: 37.4
click at [238, 80] on div "姓名: 方先生 電話: 0979311969 日期: 2025/09/17 預約時間: 18:00 指定/不指定: 指定 設計師: 理髮師 eric 同行人數…" at bounding box center [305, 114] width 168 height 69
copy div "姓名: 方先生 電話: 0979311969"
click at [290, 41] on div "姓名: 方先生 電話: 0979311969 日期: 2025/09/17 預約時間: 18:00 指定/不指定: 指定 設計師: 理髮師 eric 同行人數…" at bounding box center [304, 173] width 609 height 347
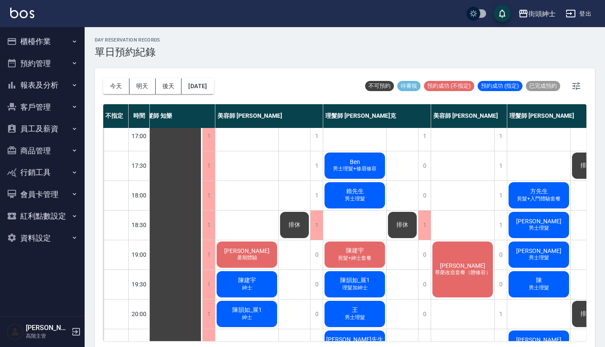
click at [291, 213] on div "排休" at bounding box center [294, 224] width 31 height 29
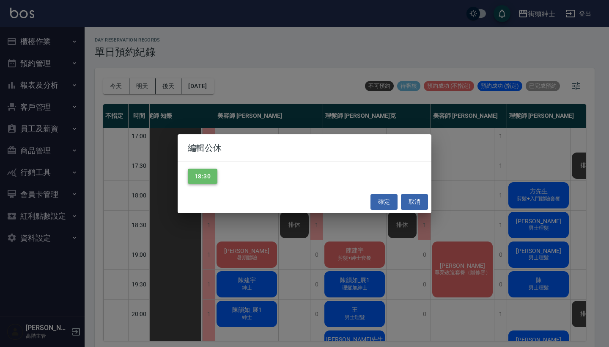
click at [205, 169] on button "18:30" at bounding box center [203, 176] width 30 height 16
click at [375, 196] on button "確定" at bounding box center [384, 202] width 27 height 16
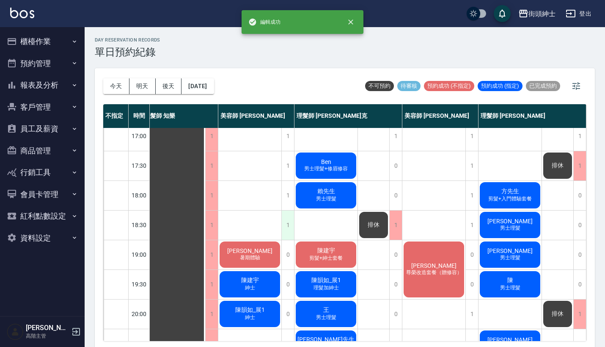
click at [282, 221] on div "1" at bounding box center [287, 224] width 13 height 29
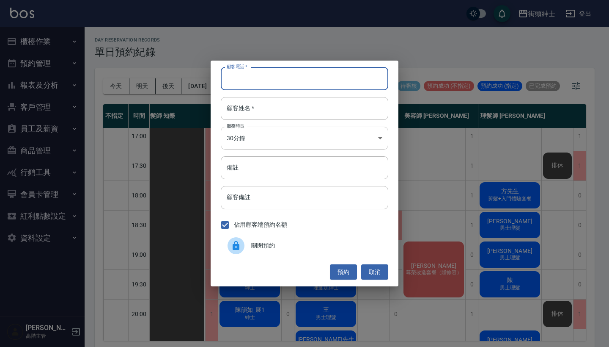
drag, startPoint x: 273, startPoint y: 82, endPoint x: 279, endPoint y: 131, distance: 49.4
paste input "方先生 電話: 0979311969"
type input "方先生 電話: 0979311969"
paste input "方先生 電話: 0979311969"
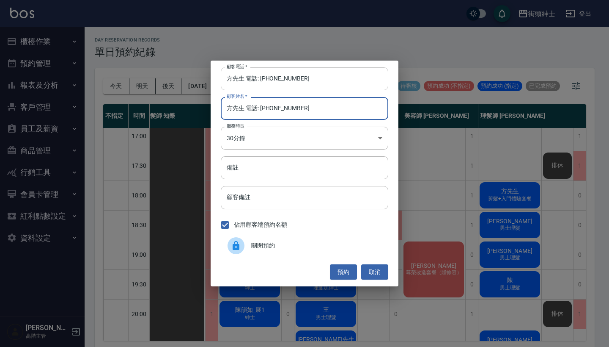
type input "方先生 電話: 0979311969"
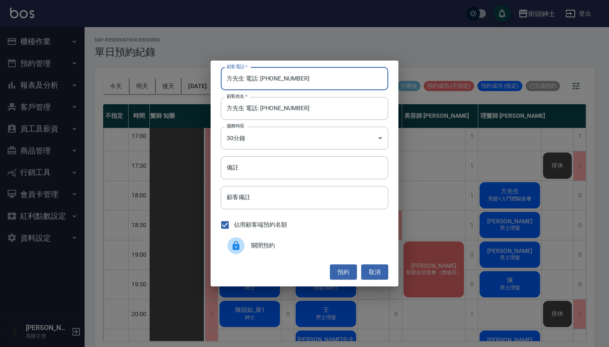
drag, startPoint x: 261, startPoint y: 79, endPoint x: 184, endPoint y: 87, distance: 77.9
click at [196, 83] on div "顧客電話   * 方先生 電話: 0979311969 顧客電話   * 顧客姓名   * 方先生 電話: 0979311969 顧客姓名   * 服務時長 …" at bounding box center [304, 173] width 609 height 347
click at [281, 81] on input "方先生 電話: 0979311969" at bounding box center [305, 78] width 168 height 23
drag, startPoint x: 259, startPoint y: 78, endPoint x: 220, endPoint y: 78, distance: 39.4
click at [229, 78] on input "方先生 電話: 0979311969" at bounding box center [305, 78] width 168 height 23
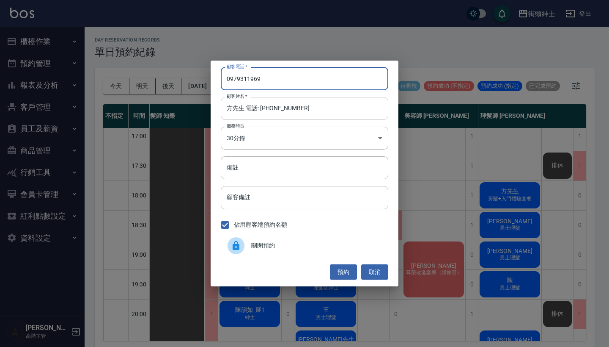
type input "0979311969"
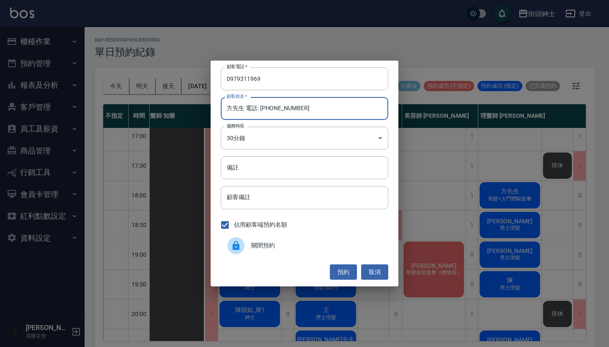
drag, startPoint x: 312, startPoint y: 114, endPoint x: 244, endPoint y: 112, distance: 68.2
click at [244, 112] on input "方先生 電話: 0979311969" at bounding box center [305, 108] width 168 height 23
type input "方先生"
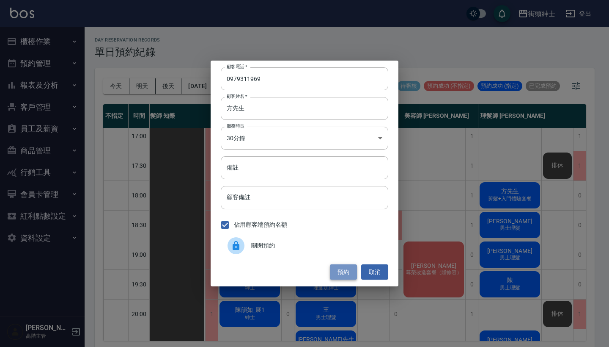
click at [341, 276] on button "預約" at bounding box center [343, 272] width 27 height 16
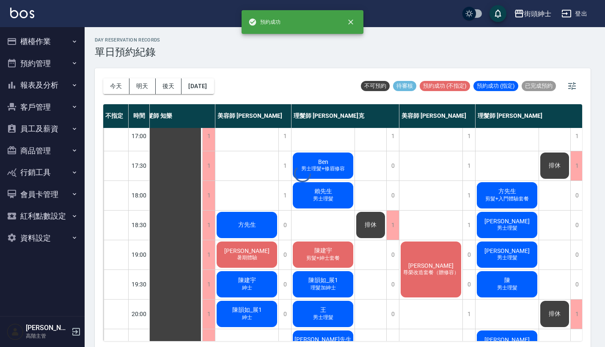
scroll to position [362, 8]
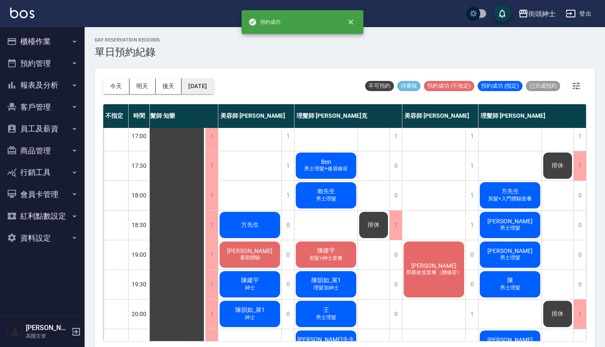
click at [208, 84] on button "2025/09/17" at bounding box center [198, 86] width 32 height 16
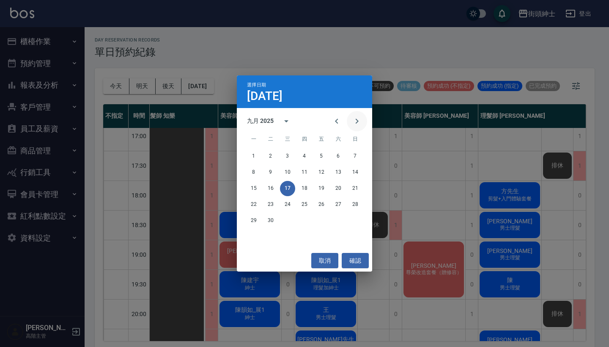
click at [355, 123] on icon "Next month" at bounding box center [357, 121] width 10 height 10
click at [257, 186] on button "13" at bounding box center [253, 188] width 15 height 15
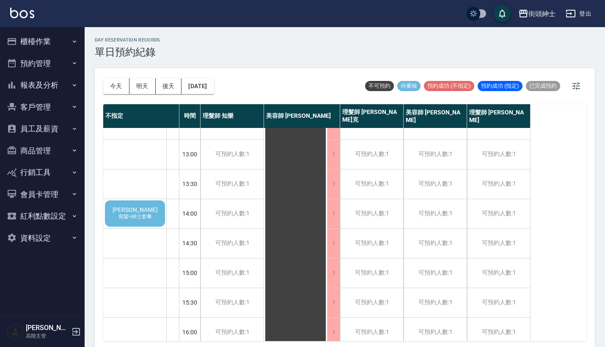
scroll to position [97, 0]
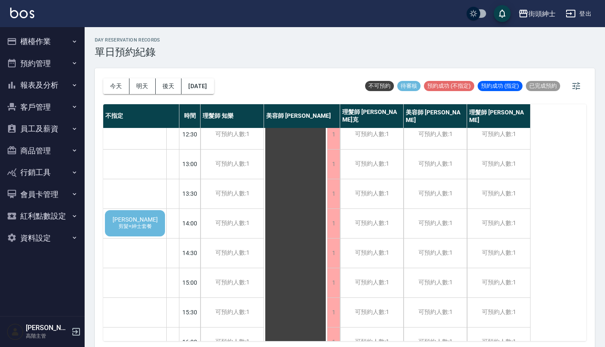
click at [131, 219] on span "黃凱群" at bounding box center [135, 219] width 49 height 7
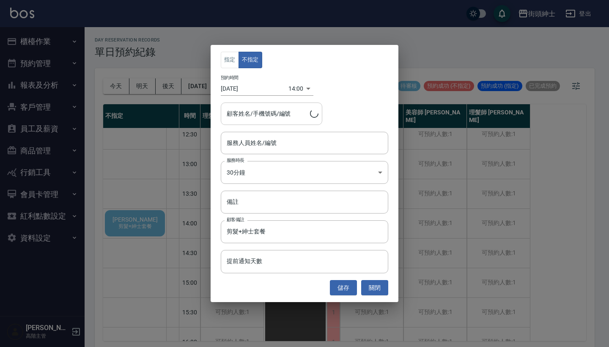
type input "黃凱群/0983515135"
click at [293, 140] on input "服務人員姓名/編號" at bounding box center [305, 142] width 160 height 15
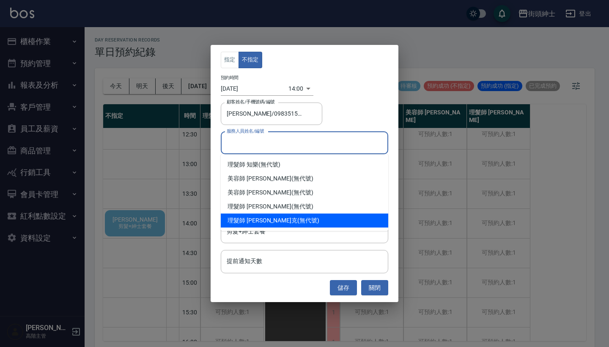
click at [280, 218] on div "理髮師 Vic 維克 (無代號)" at bounding box center [305, 220] width 168 height 14
type input "理髮師 Vic 維克(無代號)"
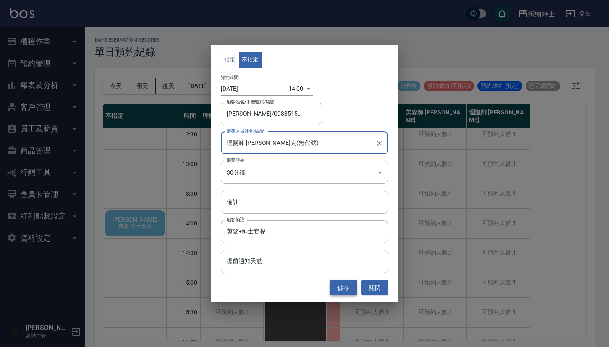
click at [345, 290] on button "儲存" at bounding box center [343, 288] width 27 height 16
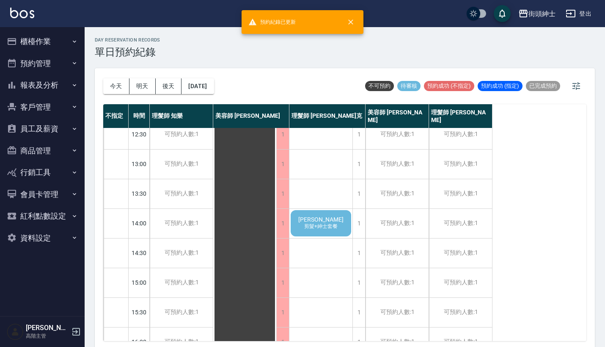
click at [324, 219] on span "黃凱群" at bounding box center [321, 219] width 49 height 7
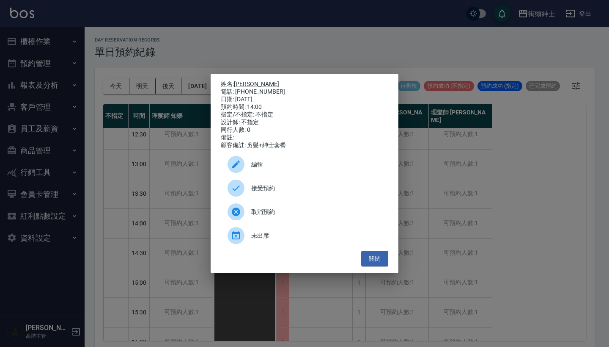
click at [277, 192] on span "接受預約" at bounding box center [316, 188] width 130 height 9
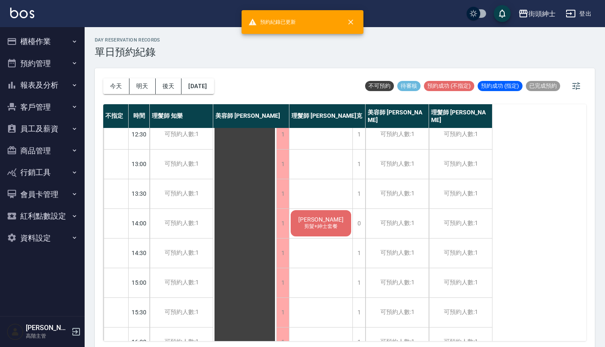
click at [330, 235] on div "黃凱群 剪髮+紳士套餐" at bounding box center [320, 223] width 63 height 29
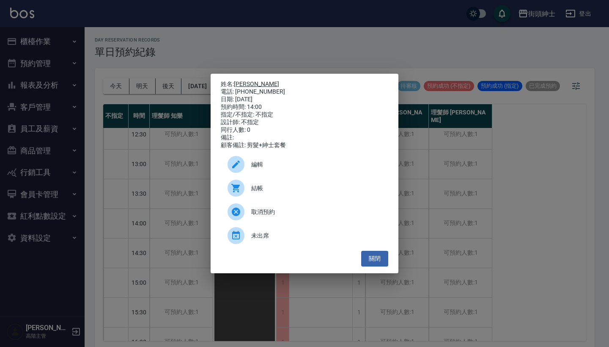
drag, startPoint x: 270, startPoint y: 87, endPoint x: 237, endPoint y: 80, distance: 34.5
click at [237, 80] on div "姓名: 黃凱群 電話: 0983515135 日期: 2025/10/13 預約時間: 14:00 指定/不指定: 不指定 設計師: 不指定 同行人數: 0 …" at bounding box center [305, 114] width 168 height 69
copy div "姓名: 黃凱群 電話: 0983515135"
click at [320, 39] on div "姓名: 黃凱群 電話: 0983515135 日期: 2025/10/13 預約時間: 14:00 指定/不指定: 不指定 設計師: 不指定 同行人數: 0 …" at bounding box center [304, 173] width 609 height 347
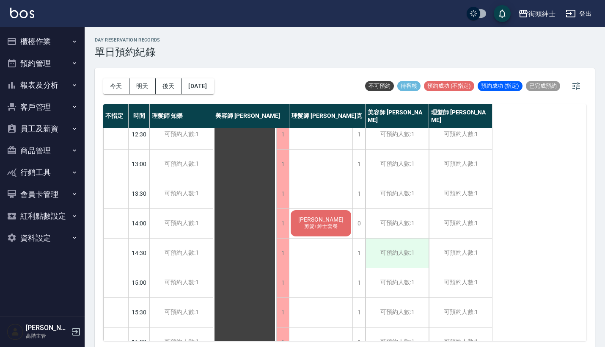
click at [400, 245] on div "可預約人數:1" at bounding box center [397, 252] width 63 height 29
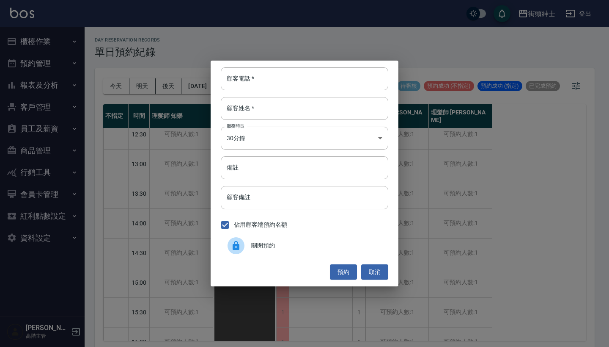
drag, startPoint x: 288, startPoint y: 84, endPoint x: 288, endPoint y: 95, distance: 11.0
paste input "黃凱群 電話: 0983515135"
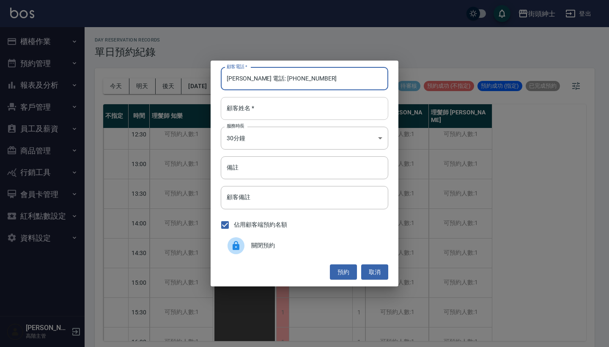
type input "黃凱群 電話: 0983515135"
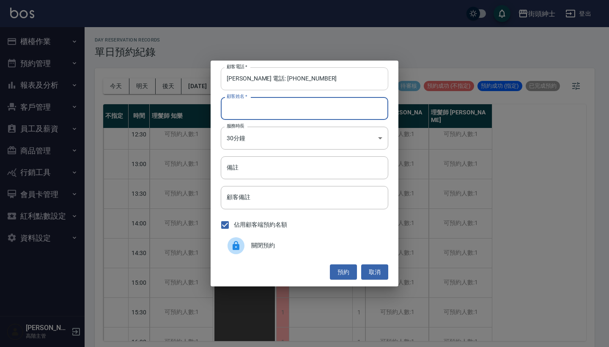
paste input "黃凱群 電話: 0983515135"
type input "黃凱群 電話: 0983515135"
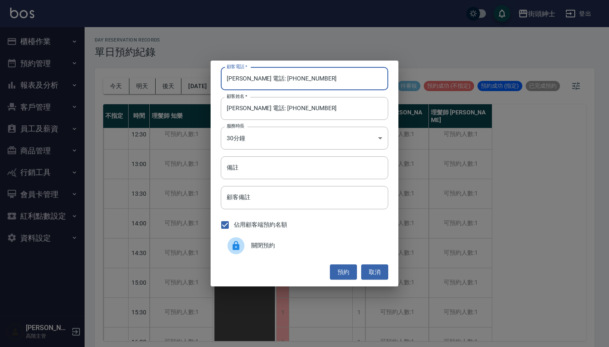
drag, startPoint x: 261, startPoint y: 77, endPoint x: 214, endPoint y: 76, distance: 47.0
click at [214, 77] on div "顧客電話   * 黃凱群 電話: 0983515135 顧客電話   * 顧客姓名   * 黃凱群 電話: 0983515135 顧客姓名   * 服務時長 …" at bounding box center [305, 174] width 188 height 226
type input "0983515135"
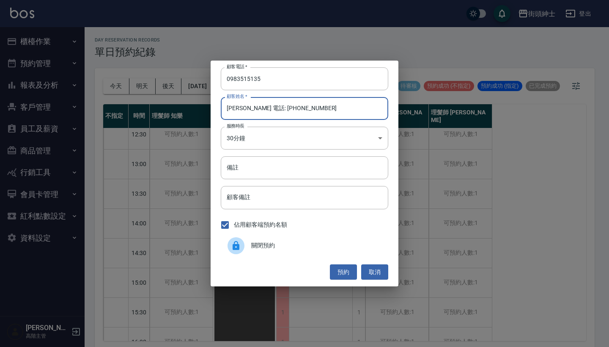
drag, startPoint x: 310, startPoint y: 113, endPoint x: 244, endPoint y: 107, distance: 66.7
click at [244, 107] on input "黃凱群 電話: 0983515135" at bounding box center [305, 108] width 168 height 23
type input "黃凱群"
click at [342, 266] on button "預約" at bounding box center [343, 272] width 27 height 16
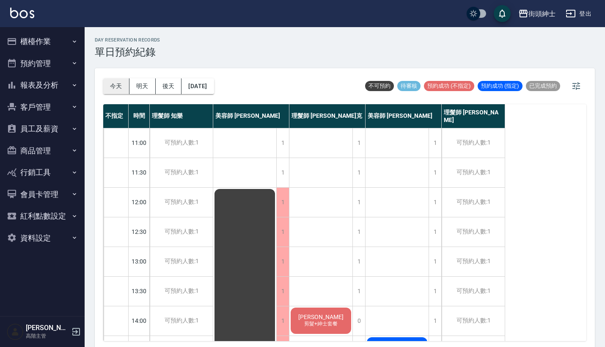
scroll to position [0, 0]
click at [117, 84] on button "今天" at bounding box center [116, 86] width 26 height 16
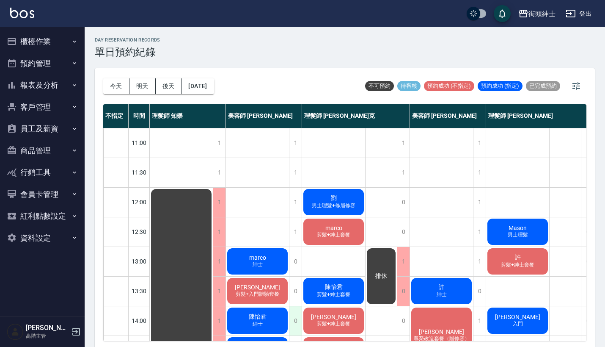
scroll to position [14, 0]
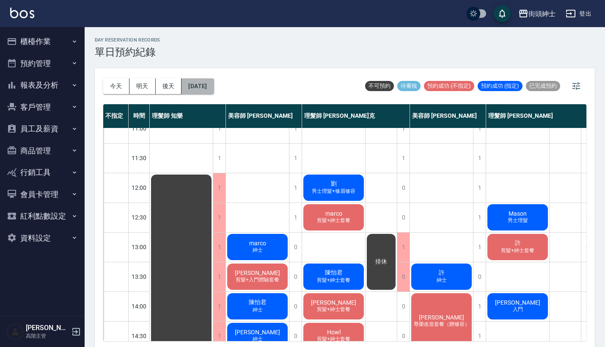
click at [214, 82] on button "2025/09/17" at bounding box center [198, 86] width 32 height 16
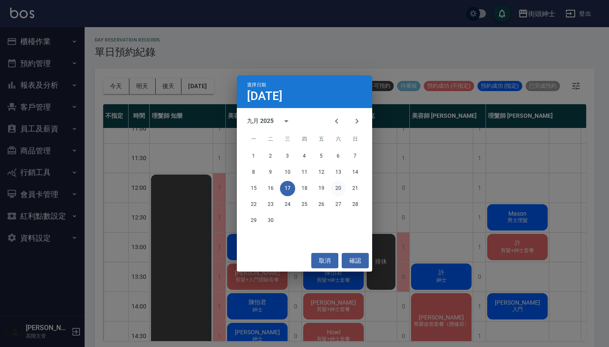
click at [337, 191] on button "20" at bounding box center [338, 188] width 15 height 15
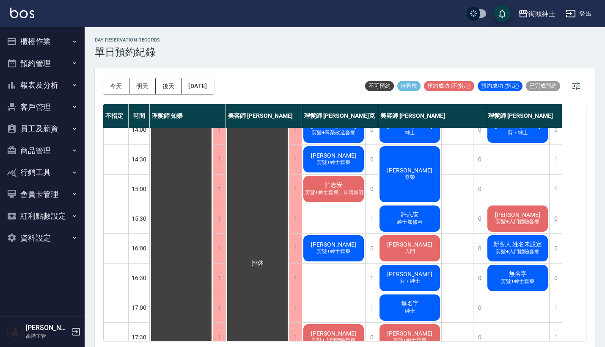
scroll to position [344, 0]
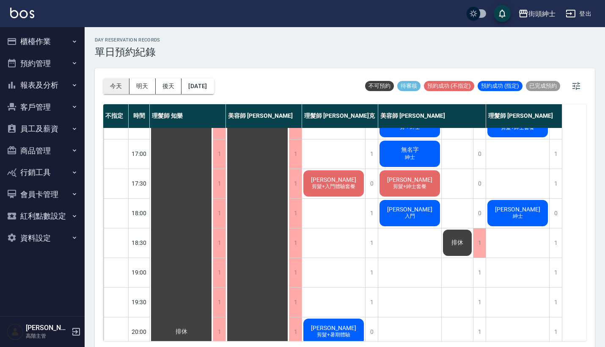
click at [113, 80] on button "今天" at bounding box center [116, 86] width 26 height 16
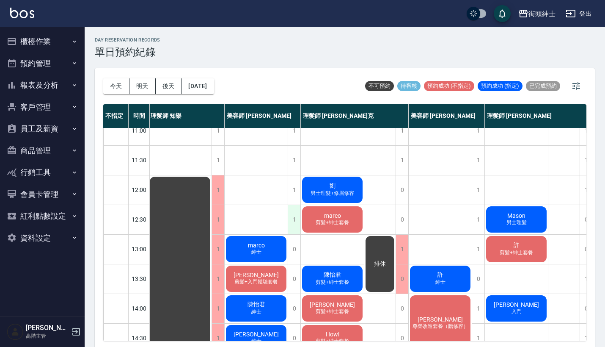
scroll to position [14, 1]
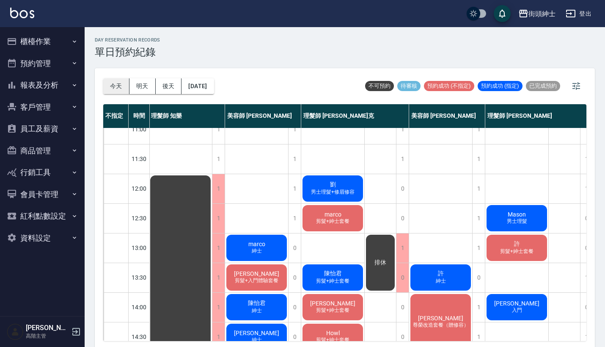
click at [114, 85] on button "今天" at bounding box center [116, 86] width 26 height 16
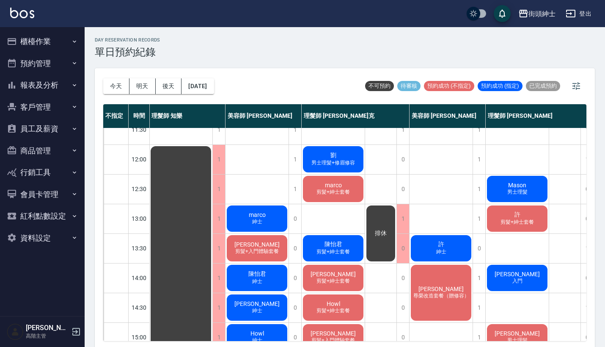
scroll to position [44, 0]
